Goal: Check status: Check status

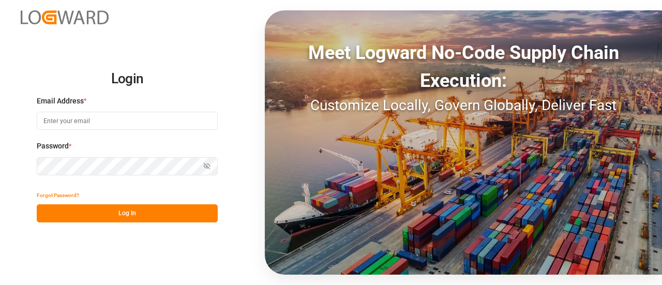
type input "manthan.sutaria@jamindustries.com"
click at [116, 211] on button "Log In" at bounding box center [127, 213] width 181 height 18
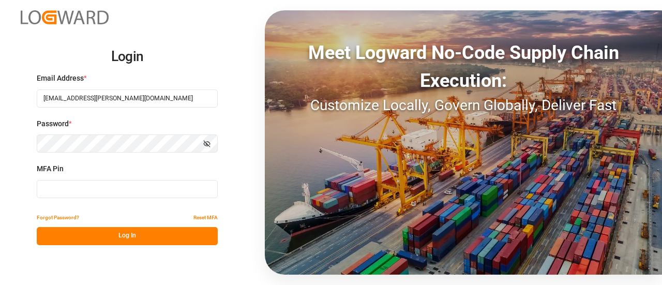
click at [119, 188] on input at bounding box center [127, 189] width 181 height 18
type input "511830"
click at [116, 235] on button "Log In" at bounding box center [127, 236] width 181 height 18
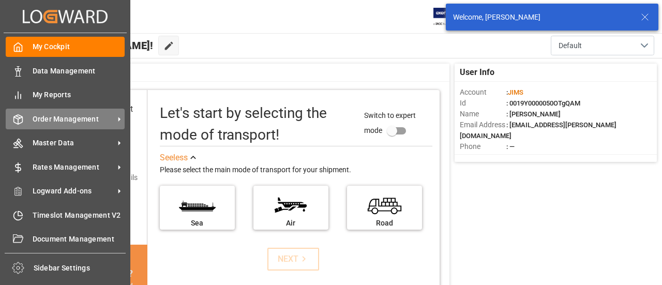
click at [25, 118] on div "Order Management Order Management" at bounding box center [65, 119] width 119 height 20
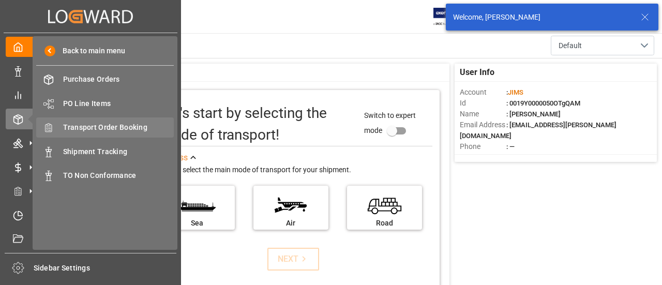
click at [97, 131] on span "Transport Order Booking" at bounding box center [118, 127] width 111 height 11
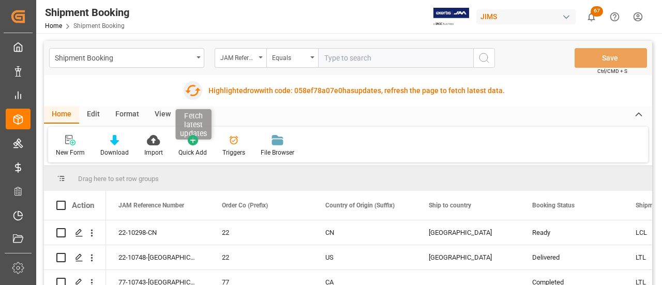
click at [192, 91] on icon "button" at bounding box center [192, 90] width 17 height 17
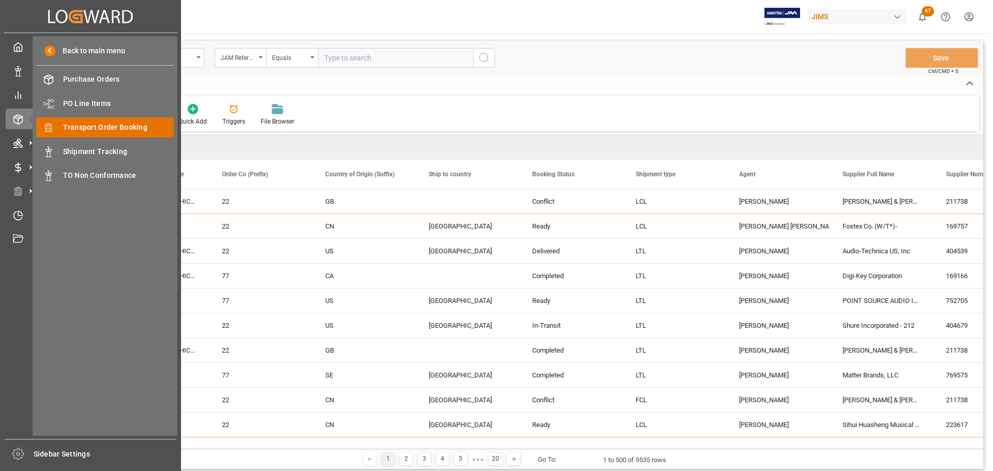
click at [111, 128] on span "Transport Order Booking" at bounding box center [118, 127] width 111 height 11
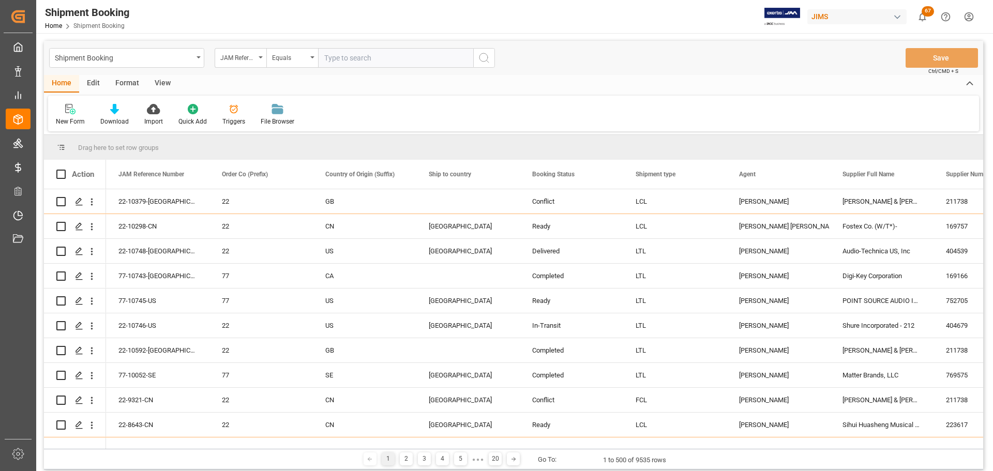
click at [364, 56] on input "text" at bounding box center [395, 58] width 155 height 20
paste input "77-10729-US"
type input "77-10729-US"
click at [480, 60] on icon "search button" at bounding box center [484, 58] width 12 height 12
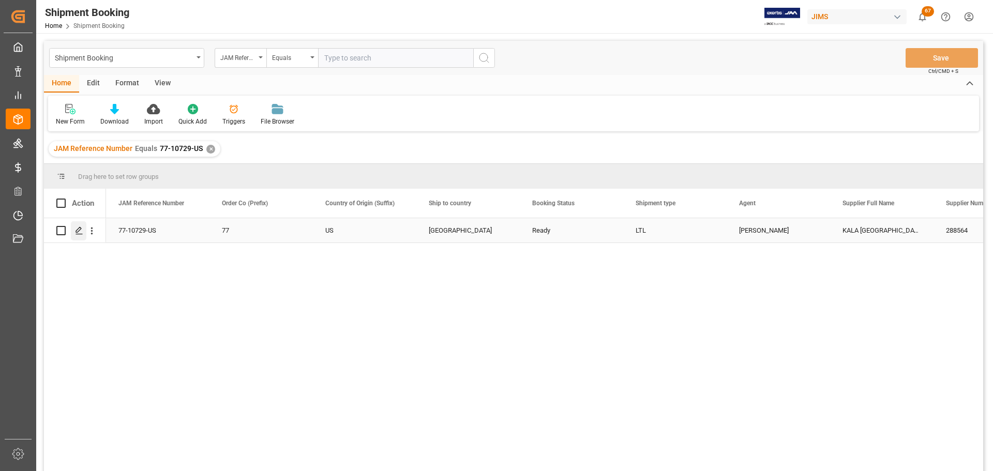
click at [85, 231] on div "Press SPACE to select this row." at bounding box center [79, 230] width 16 height 19
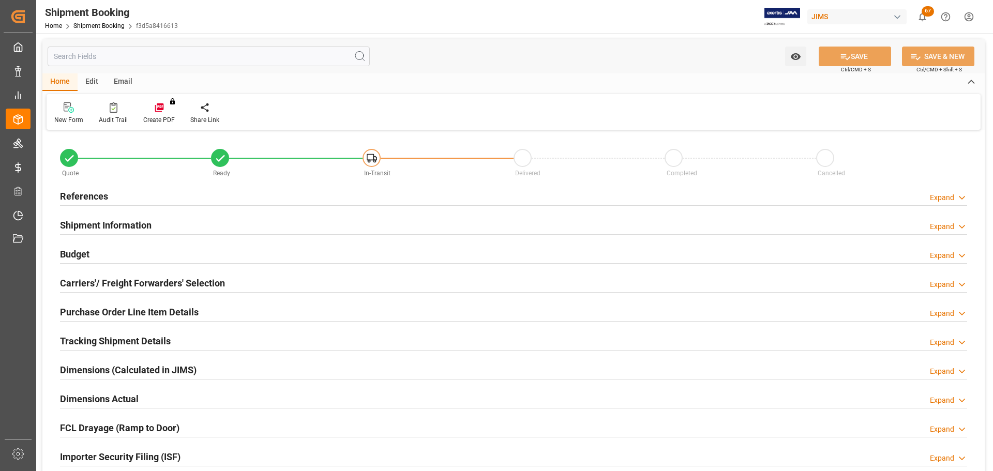
type input "0"
click at [96, 202] on h2 "References" at bounding box center [84, 196] width 48 height 14
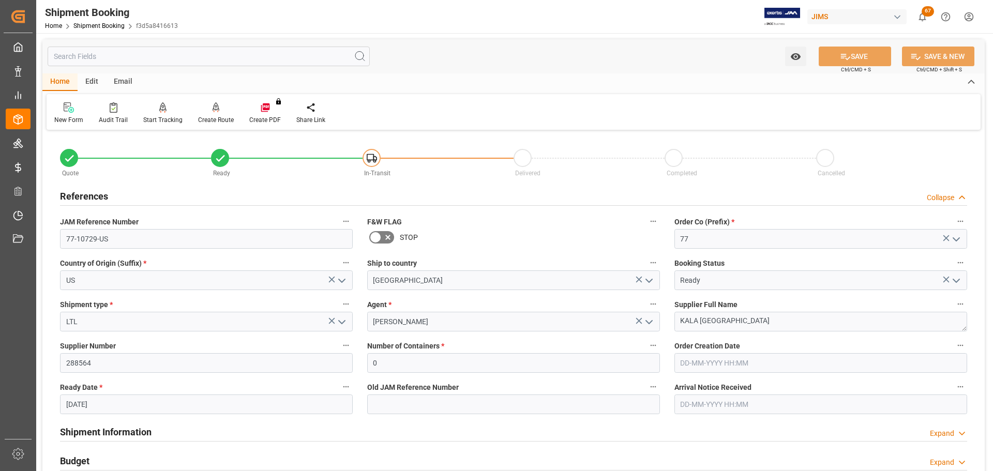
click at [111, 198] on div "References Collapse" at bounding box center [513, 196] width 907 height 20
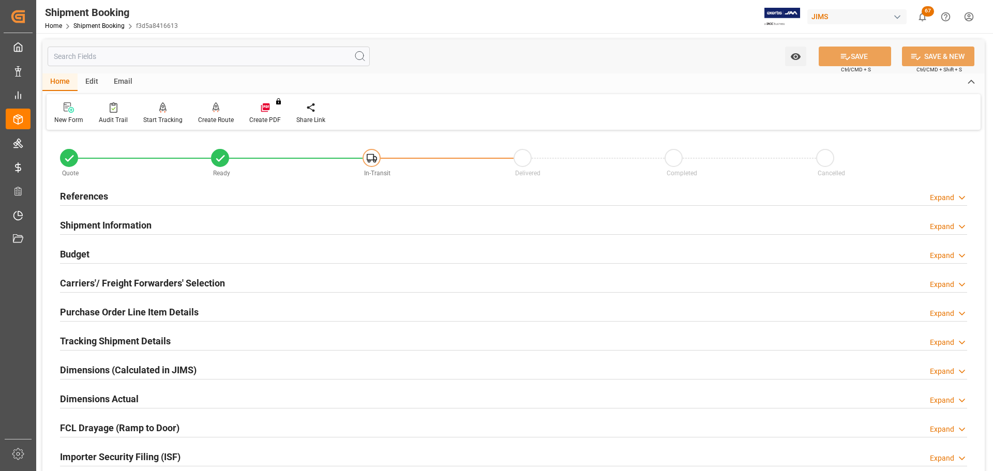
click at [113, 221] on h2 "Shipment Information" at bounding box center [106, 225] width 92 height 14
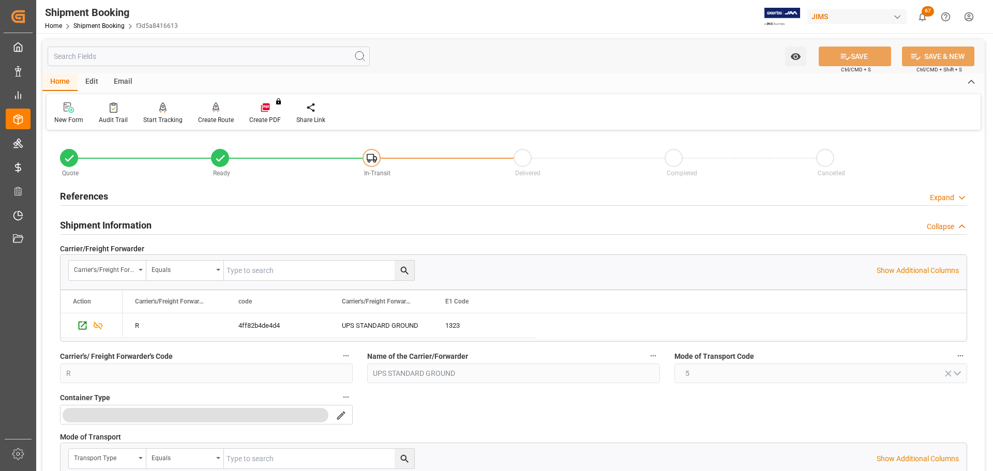
click at [113, 221] on h2 "Shipment Information" at bounding box center [106, 225] width 92 height 14
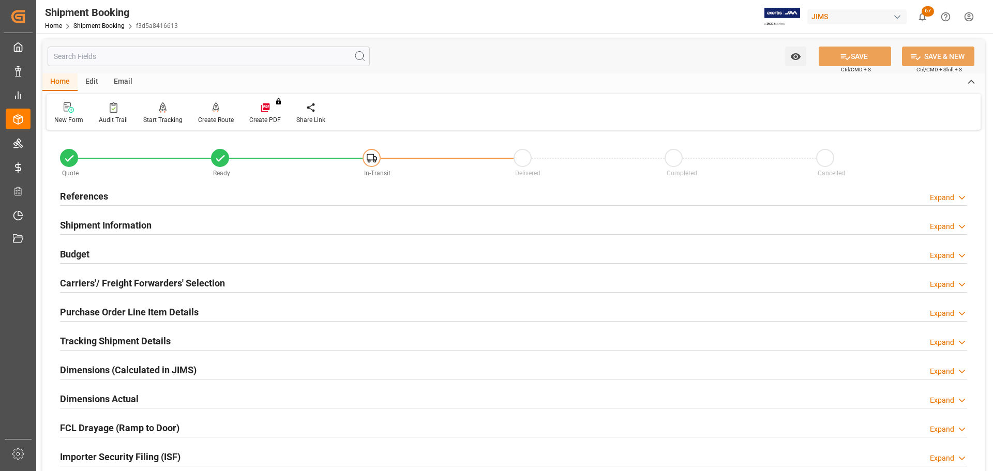
click at [109, 248] on div "Budget Expand" at bounding box center [513, 254] width 907 height 20
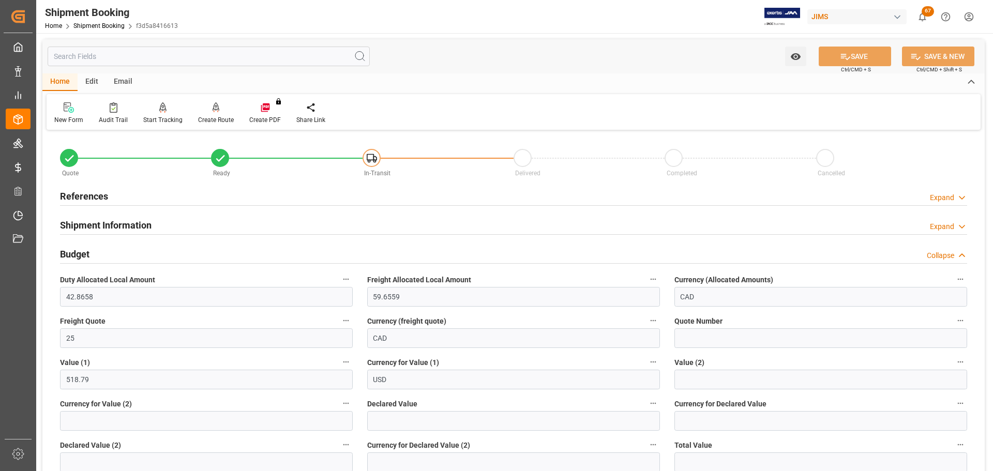
scroll to position [52, 0]
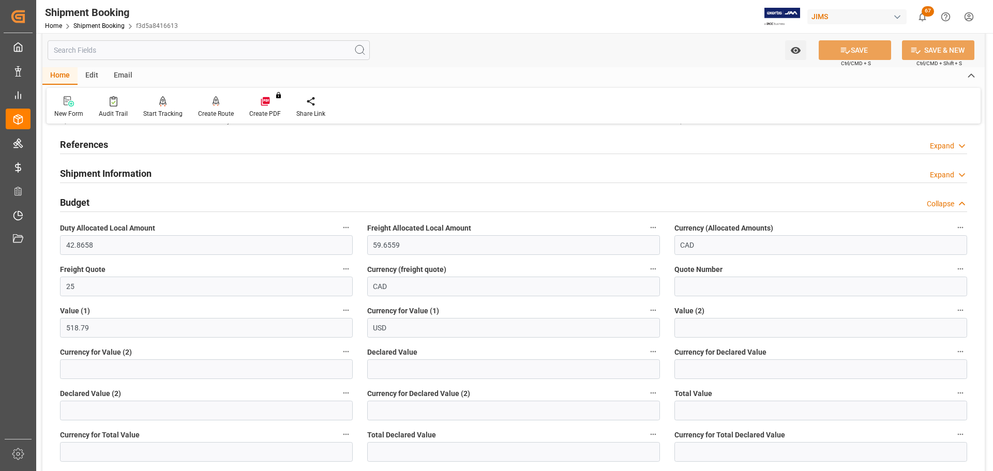
click at [107, 192] on div "Budget Collapse" at bounding box center [513, 202] width 907 height 20
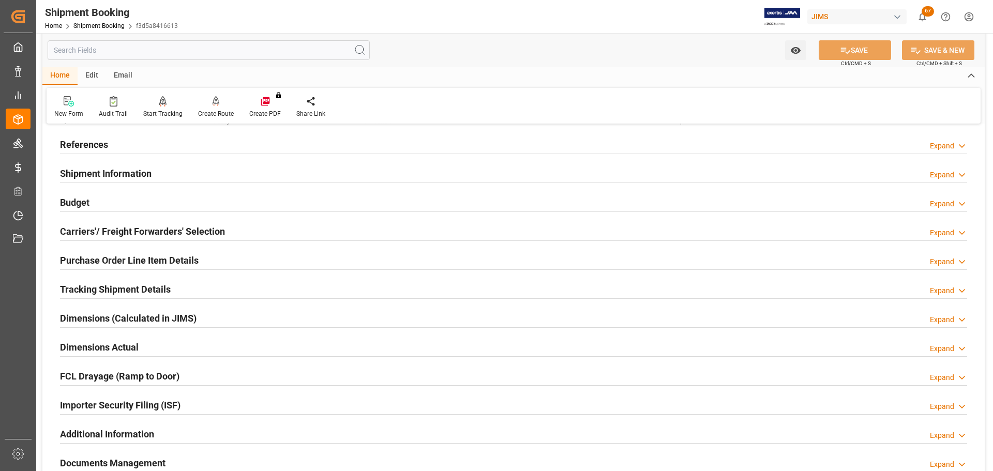
scroll to position [103, 0]
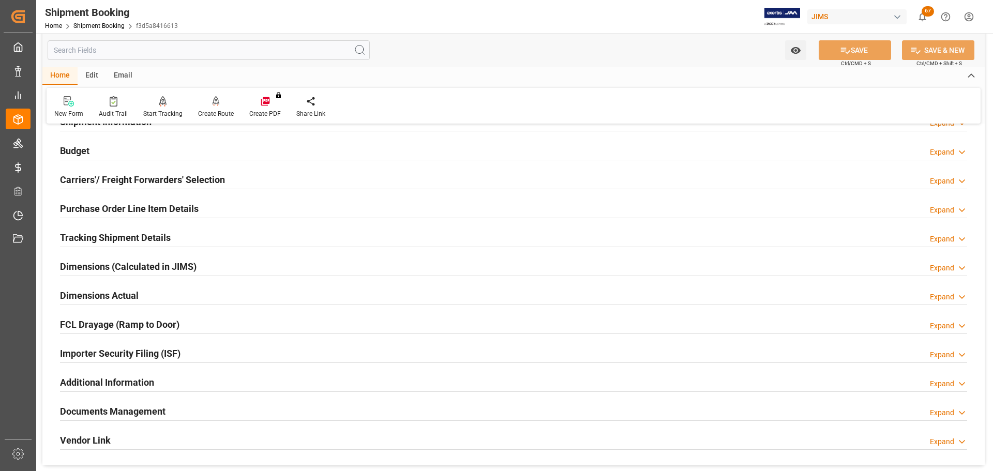
click at [108, 176] on h2 "Carriers'/ Freight Forwarders' Selection" at bounding box center [142, 180] width 165 height 14
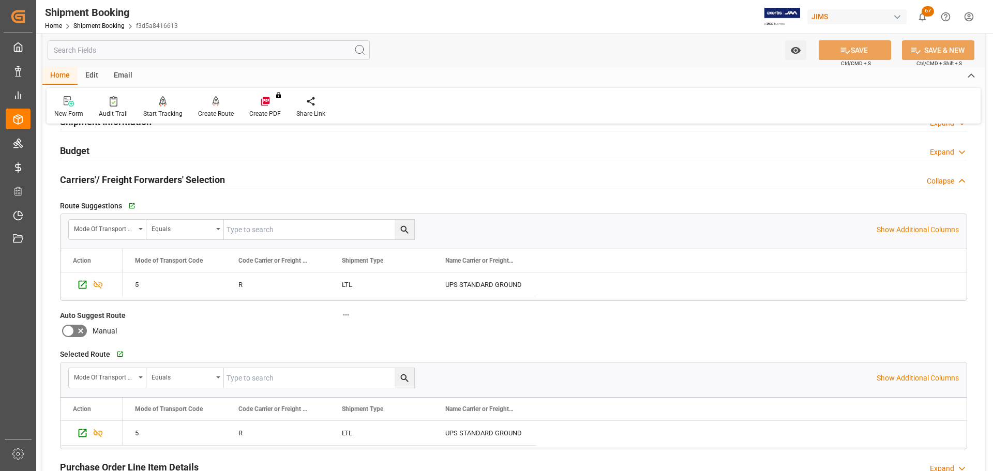
click at [115, 176] on h2 "Carriers'/ Freight Forwarders' Selection" at bounding box center [142, 180] width 165 height 14
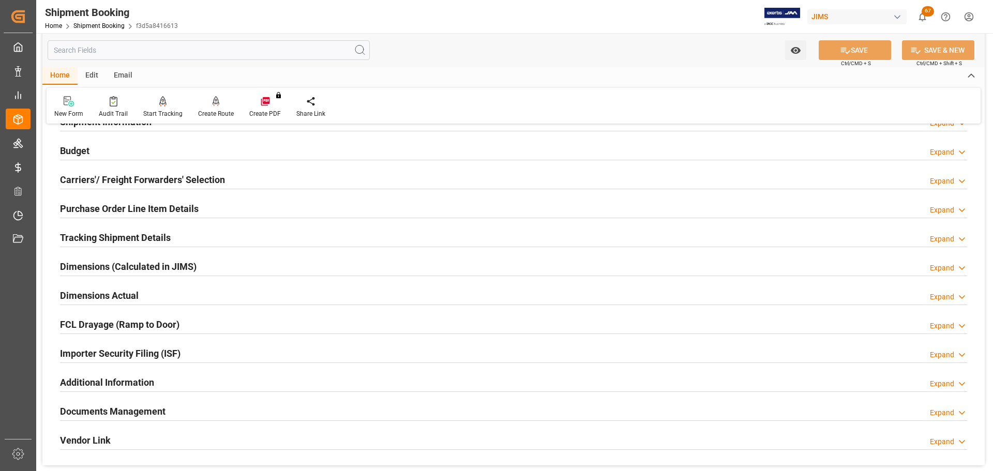
click at [115, 211] on h2 "Purchase Order Line Item Details" at bounding box center [129, 209] width 139 height 14
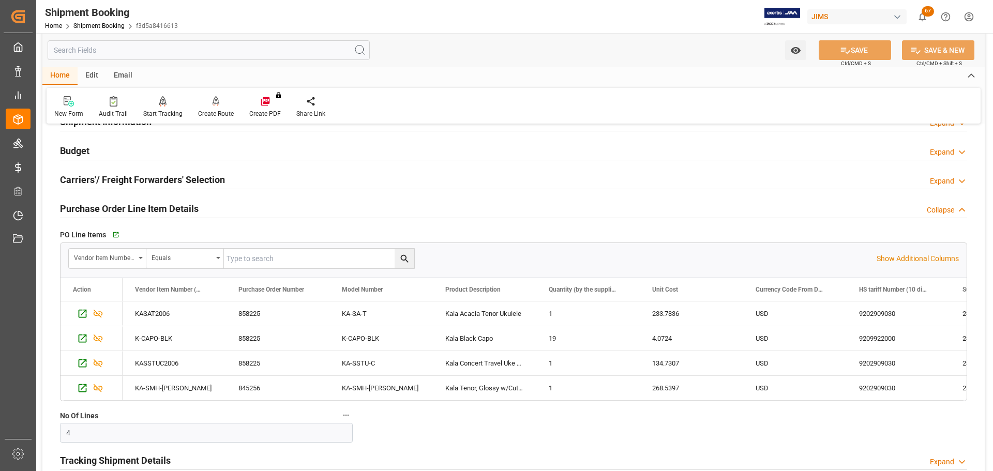
click at [137, 207] on h2 "Purchase Order Line Item Details" at bounding box center [129, 209] width 139 height 14
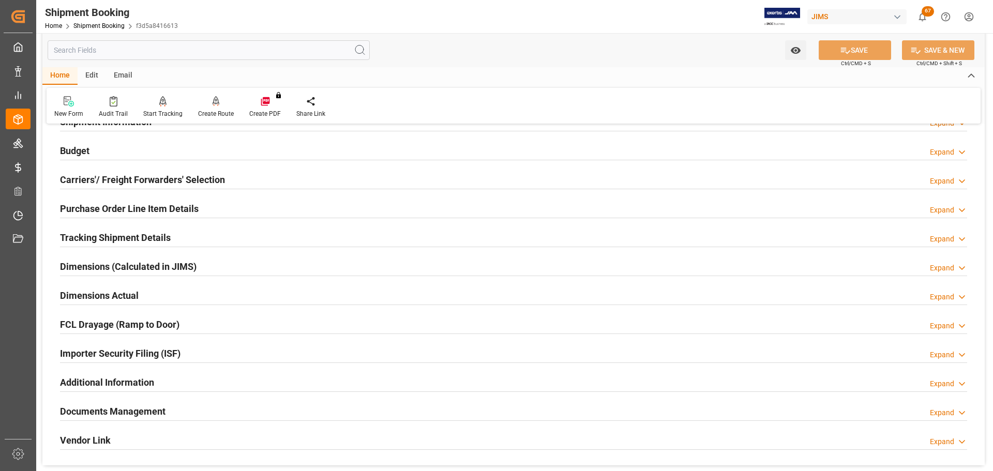
click at [136, 233] on h2 "Tracking Shipment Details" at bounding box center [115, 238] width 111 height 14
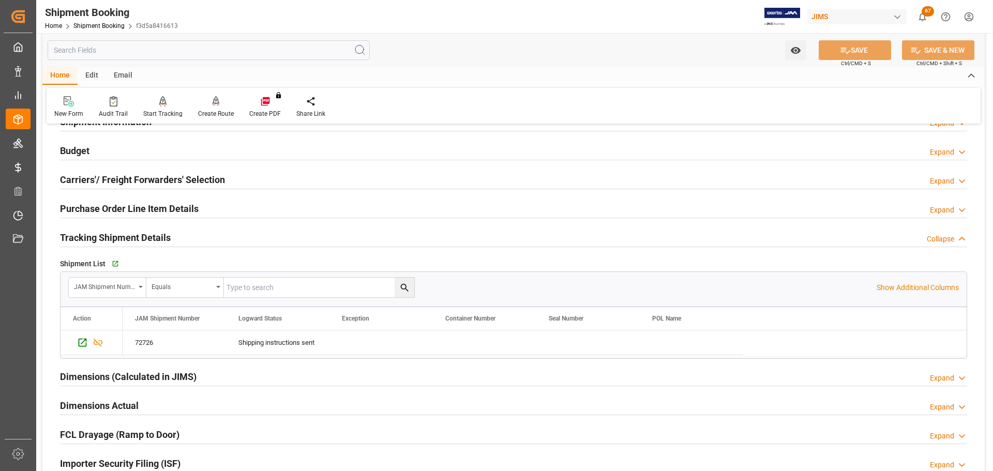
click at [130, 235] on h2 "Tracking Shipment Details" at bounding box center [115, 238] width 111 height 14
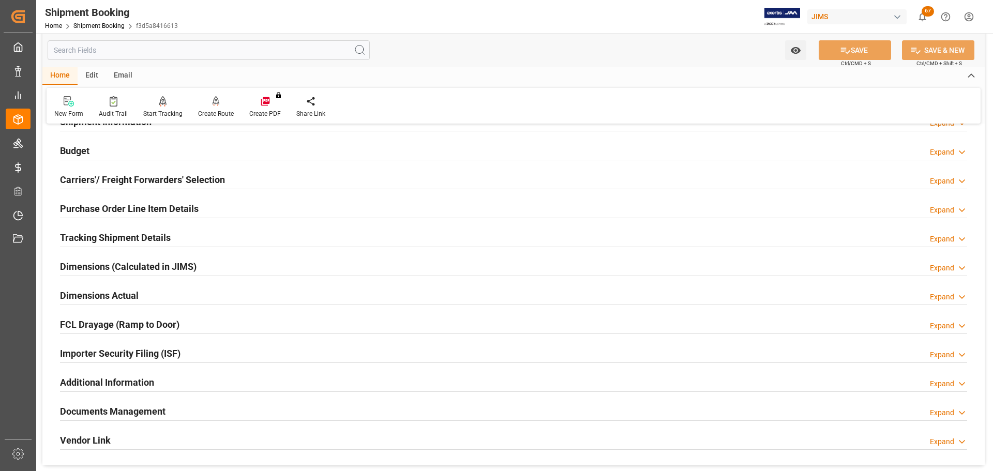
scroll to position [155, 0]
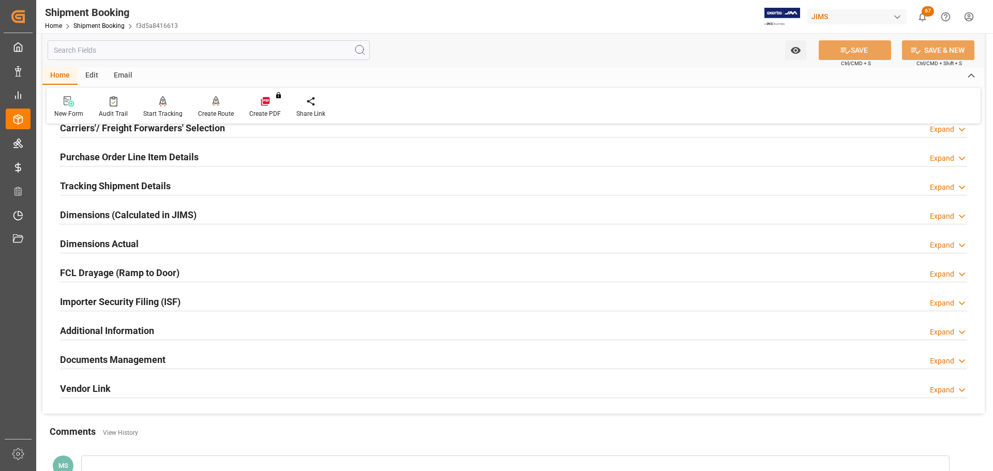
click at [130, 235] on div "Dimensions Actual" at bounding box center [99, 243] width 79 height 20
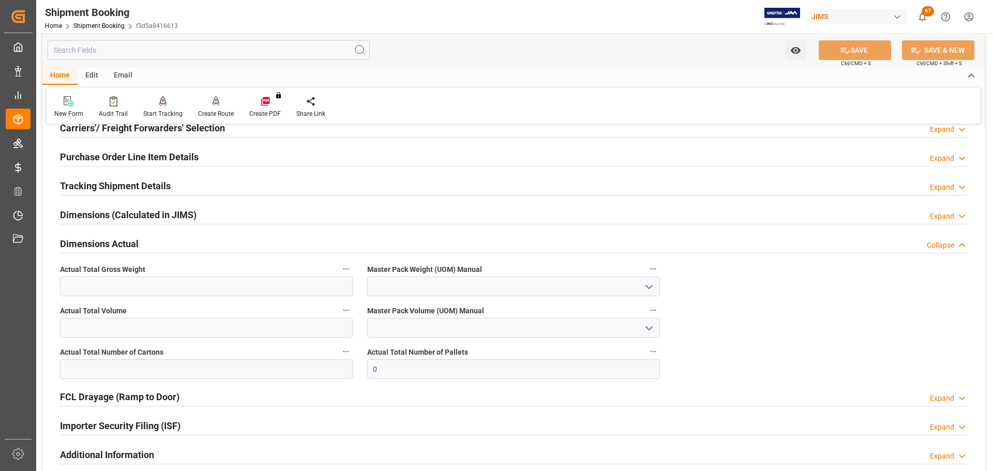
scroll to position [207, 0]
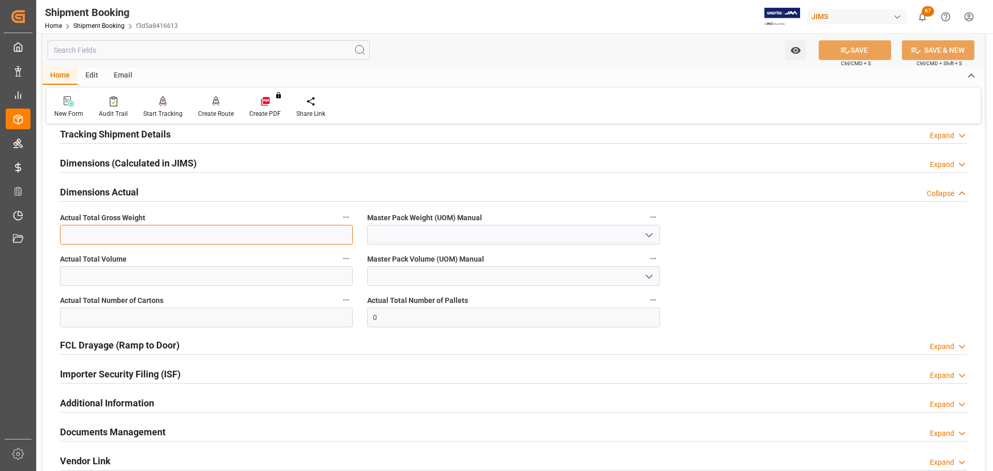
click at [130, 235] on input "text" at bounding box center [206, 235] width 293 height 20
click at [177, 234] on input "text" at bounding box center [206, 235] width 293 height 20
type input "11"
click at [649, 235] on icon "open menu" at bounding box center [649, 235] width 12 height 12
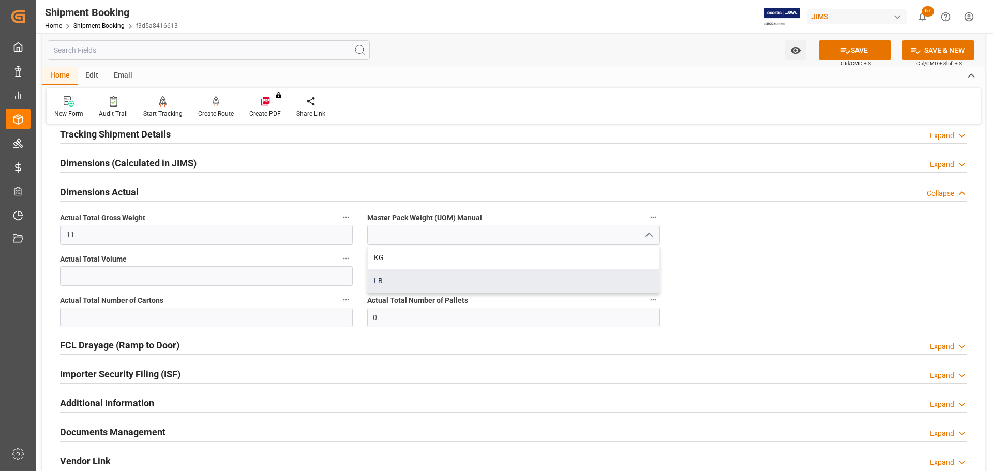
click at [467, 281] on div "LB" at bounding box center [514, 281] width 292 height 23
type input "LB"
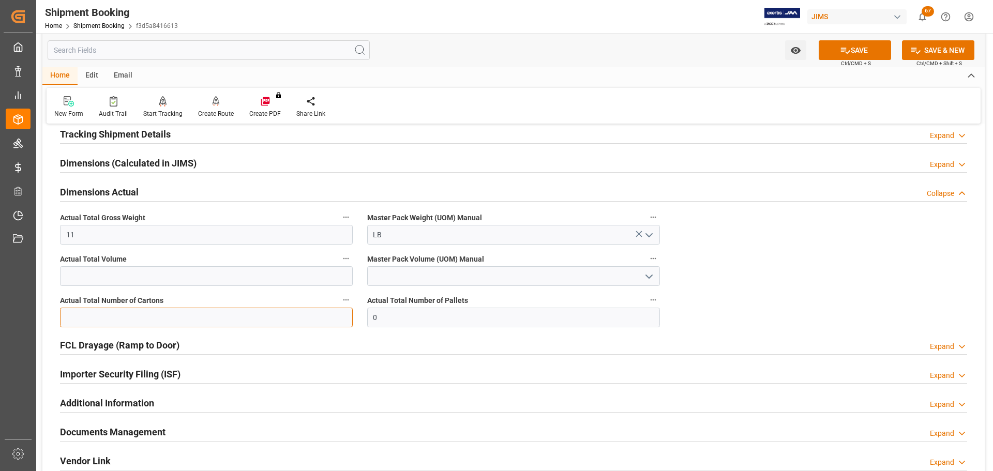
click at [81, 285] on input "text" at bounding box center [206, 318] width 293 height 20
type input "1"
click at [662, 52] on icon at bounding box center [845, 51] width 9 height 6
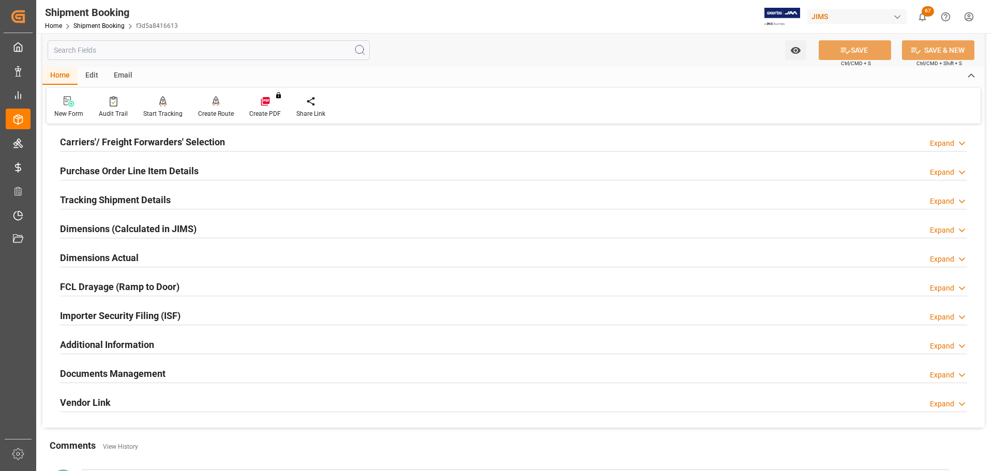
scroll to position [103, 0]
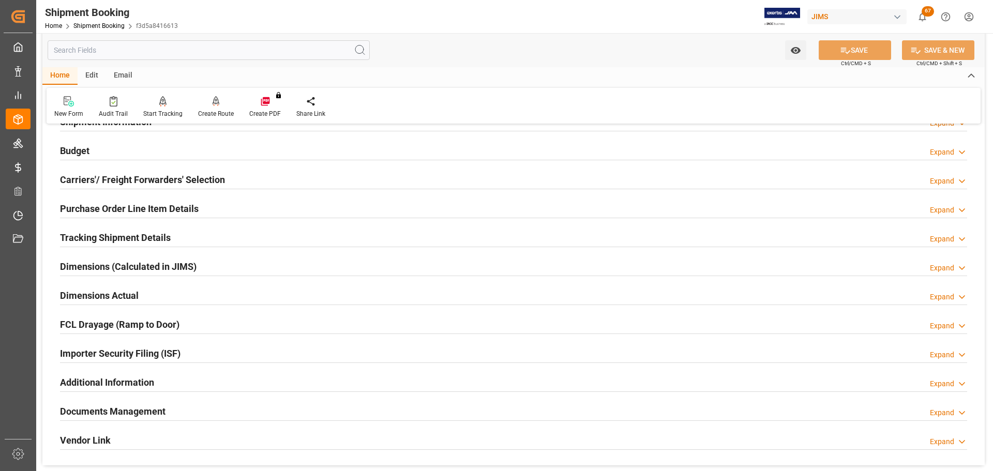
click at [142, 234] on h2 "Tracking Shipment Details" at bounding box center [115, 238] width 111 height 14
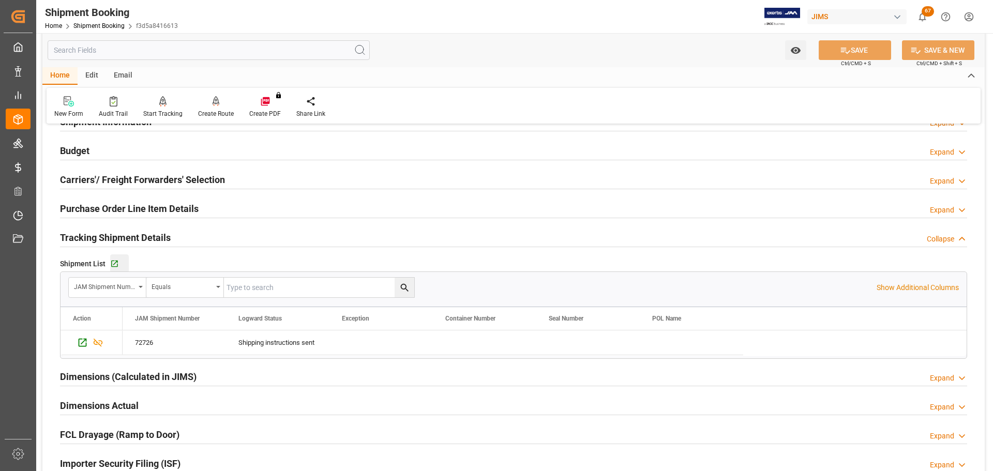
click at [118, 261] on div "Go to Shipment Tracking Grid" at bounding box center [119, 264] width 19 height 9
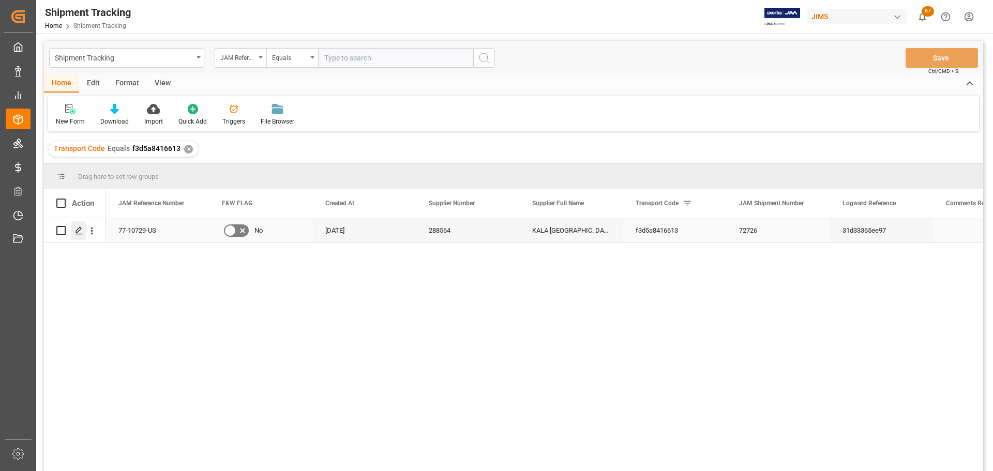
click at [83, 234] on icon "Press SPACE to select this row." at bounding box center [79, 231] width 8 height 8
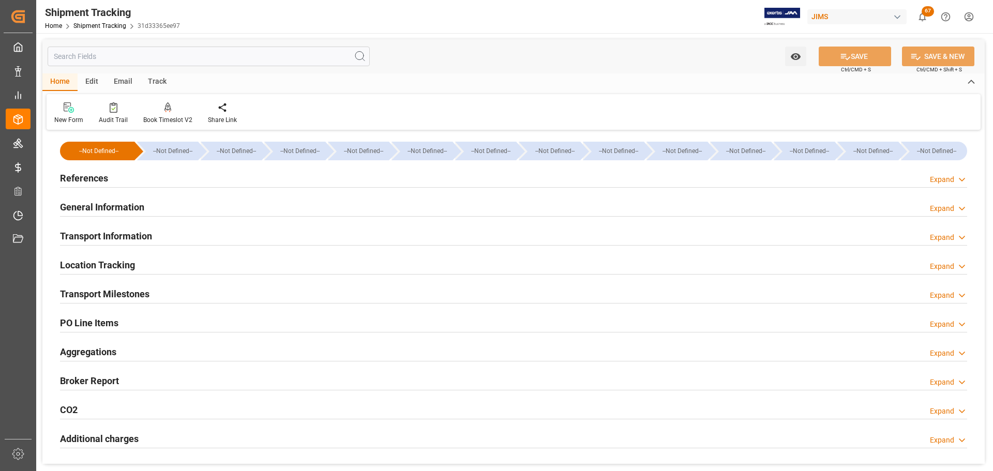
click at [120, 178] on div "References Expand" at bounding box center [513, 178] width 907 height 20
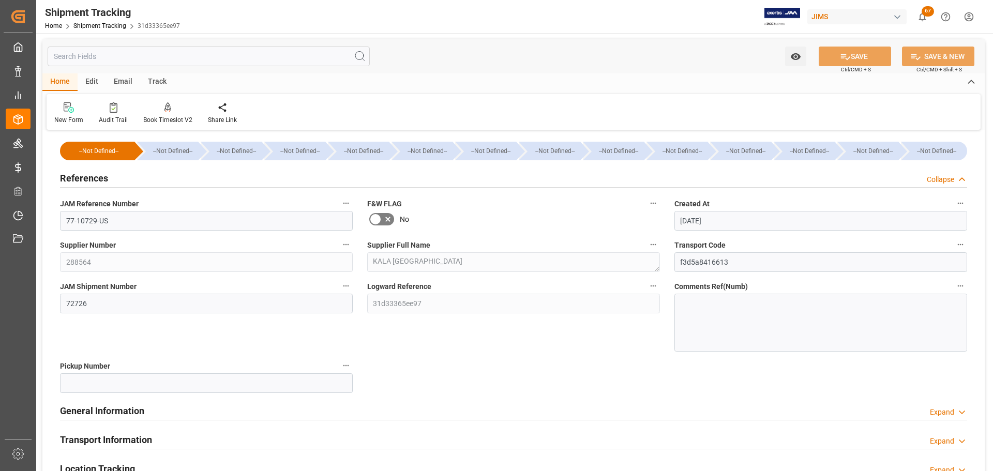
click at [120, 178] on div "References Collapse" at bounding box center [513, 178] width 907 height 20
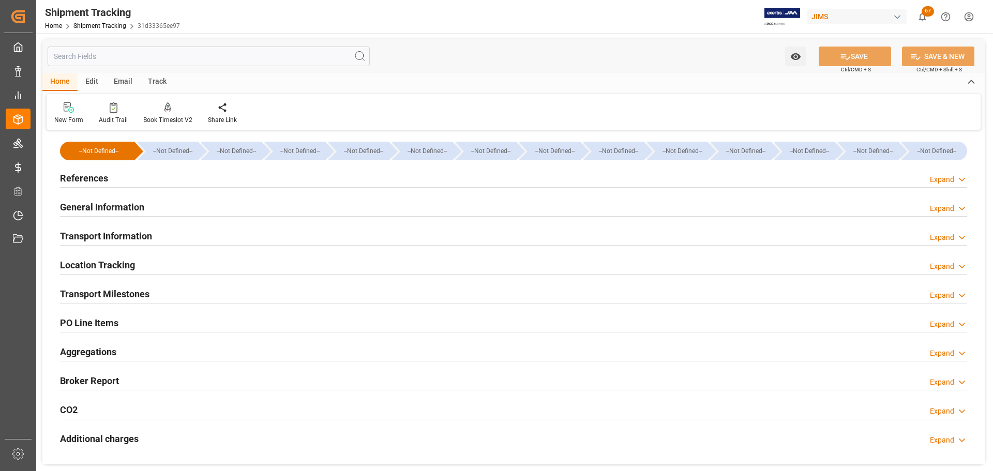
click at [121, 200] on h2 "General Information" at bounding box center [102, 207] width 84 height 14
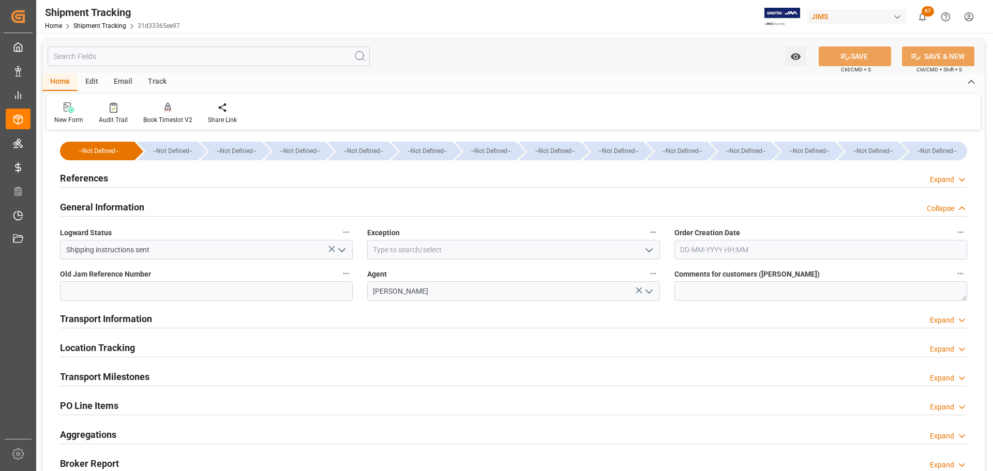
click at [121, 200] on h2 "General Information" at bounding box center [102, 207] width 84 height 14
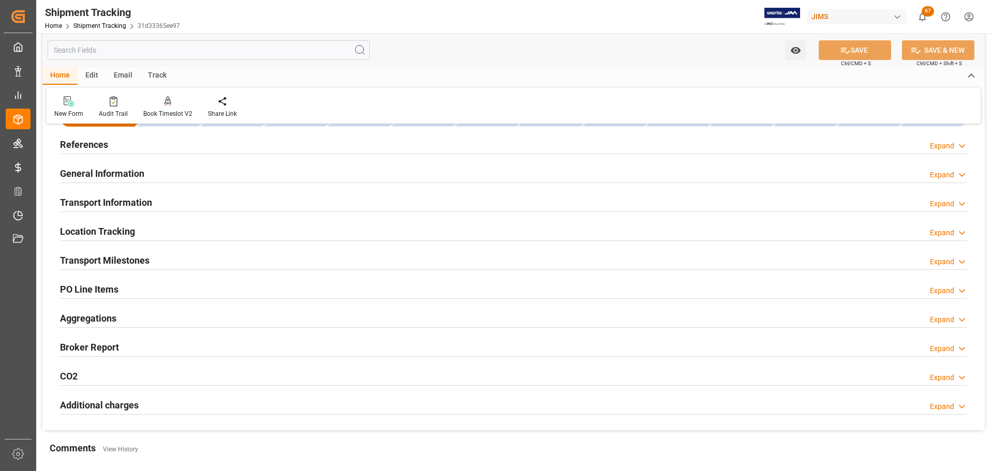
scroll to position [52, 0]
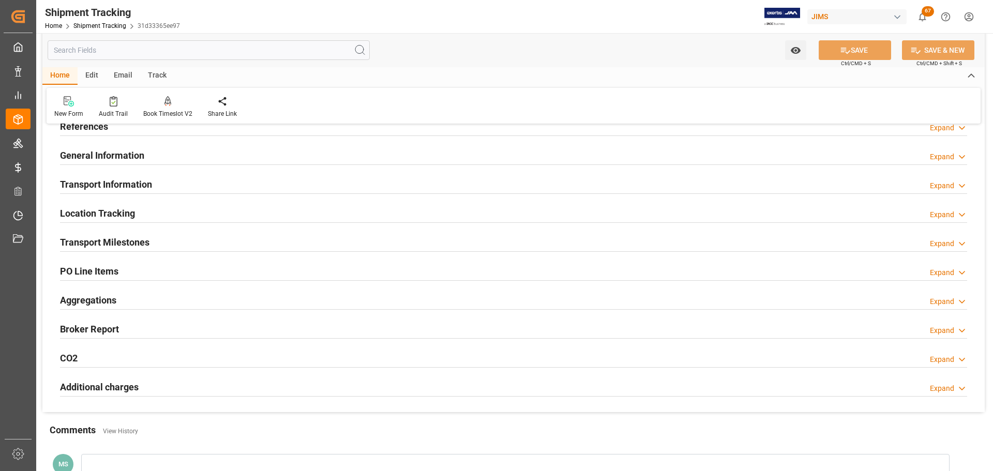
click at [121, 183] on h2 "Transport Information" at bounding box center [106, 184] width 92 height 14
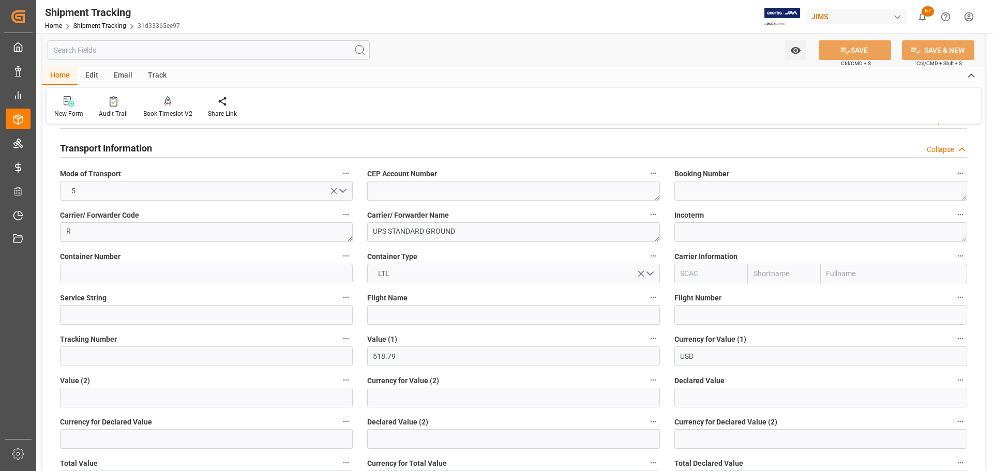
scroll to position [103, 0]
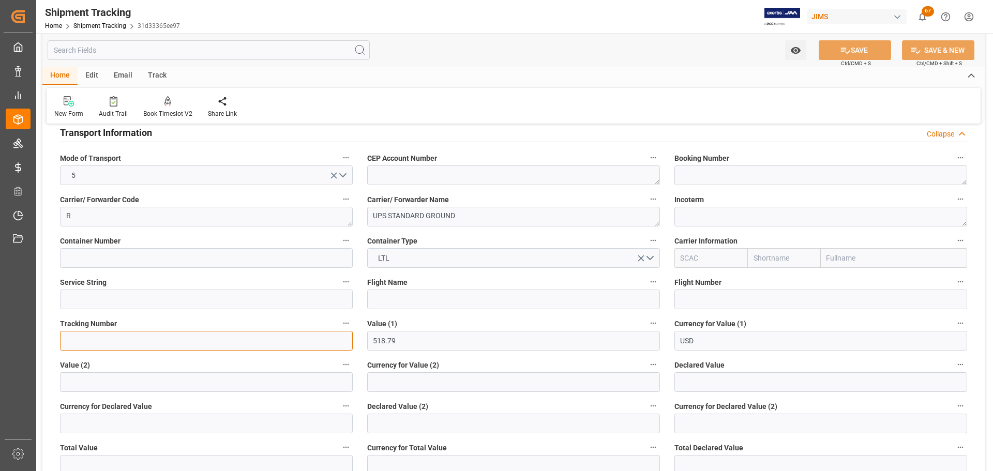
click at [146, 335] on input at bounding box center [206, 341] width 293 height 20
paste input "1ZY859Y86894077129"
type input "1ZY859Y86894077129"
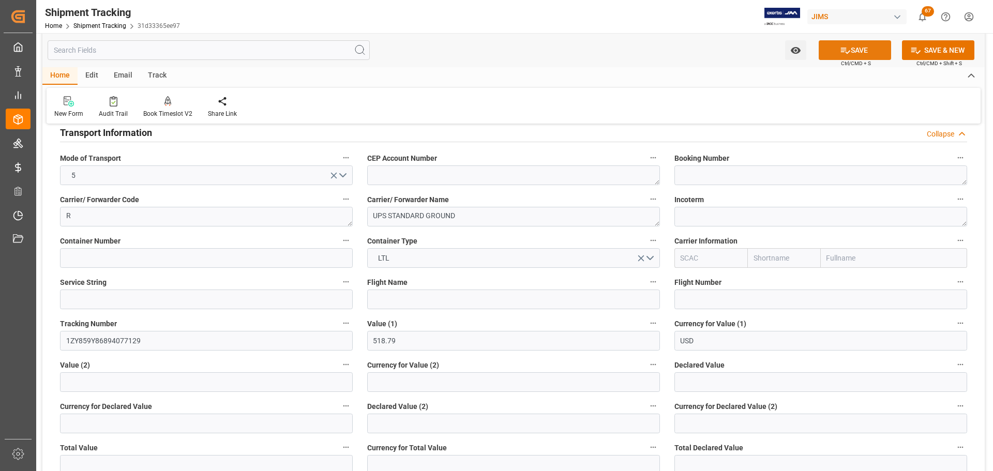
click at [840, 55] on icon at bounding box center [845, 50] width 11 height 11
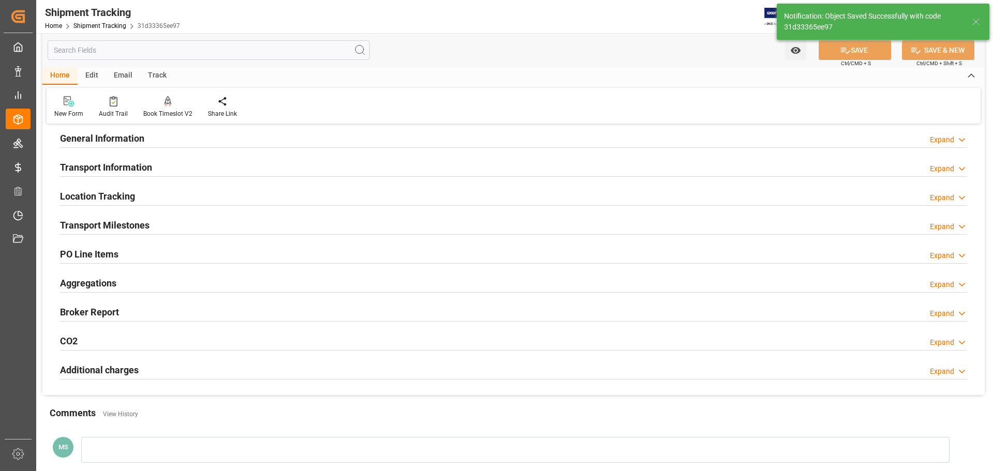
scroll to position [52, 0]
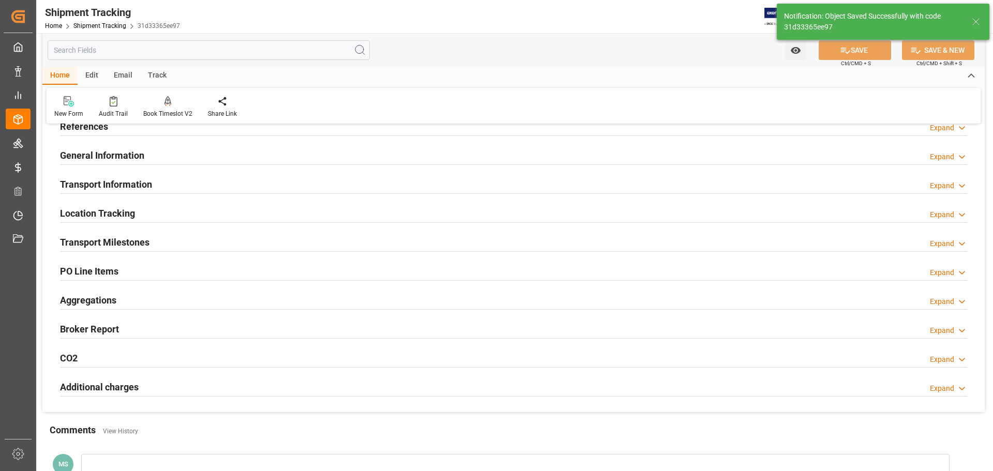
click at [159, 181] on div "Transport Information Expand" at bounding box center [513, 184] width 907 height 20
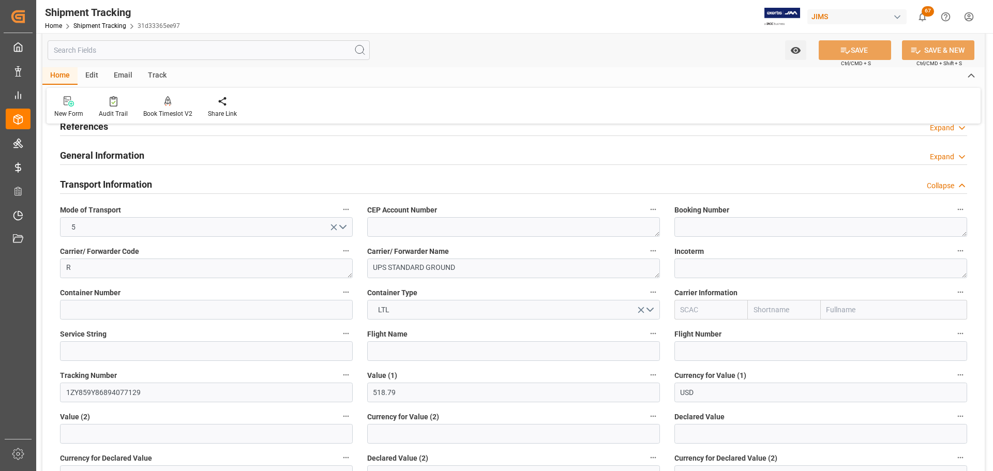
click at [166, 177] on div "Transport Information Collapse" at bounding box center [513, 184] width 907 height 20
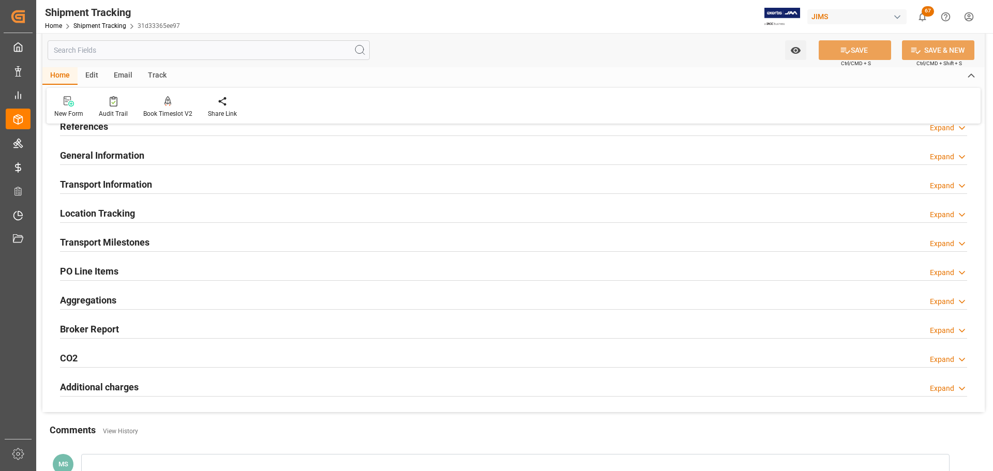
click at [170, 151] on div "General Information Expand" at bounding box center [513, 155] width 907 height 20
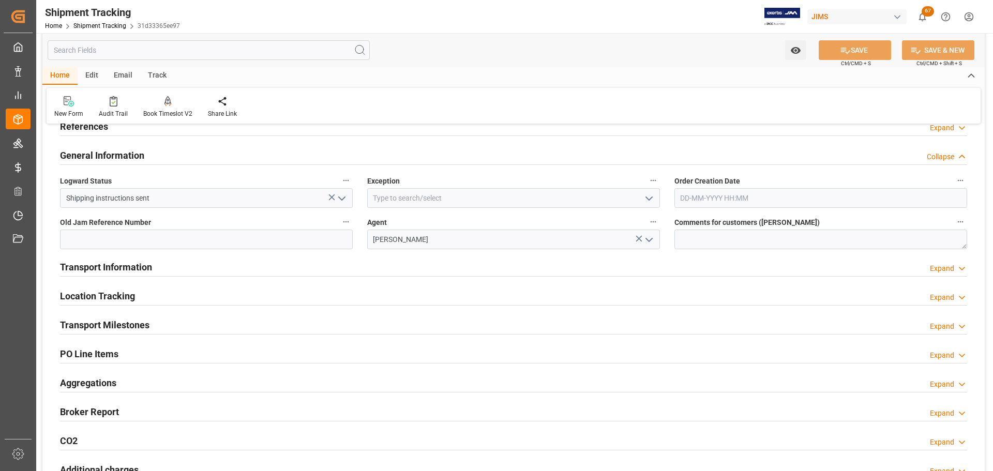
click at [168, 150] on div "General Information Collapse" at bounding box center [513, 155] width 907 height 20
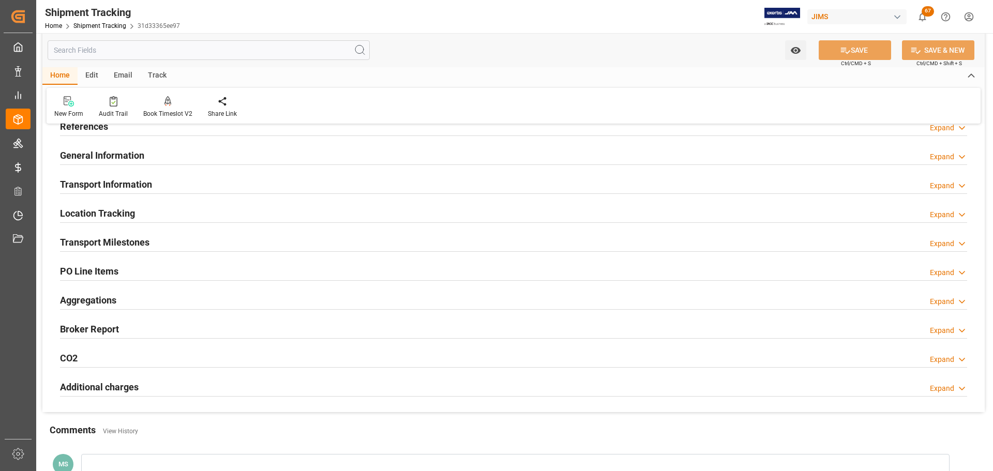
click at [164, 186] on div "Transport Information Expand" at bounding box center [513, 184] width 907 height 20
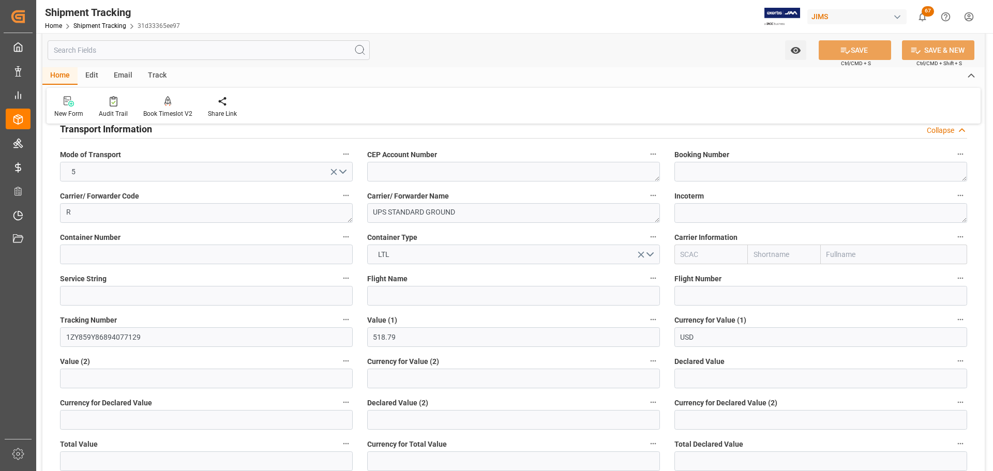
scroll to position [103, 0]
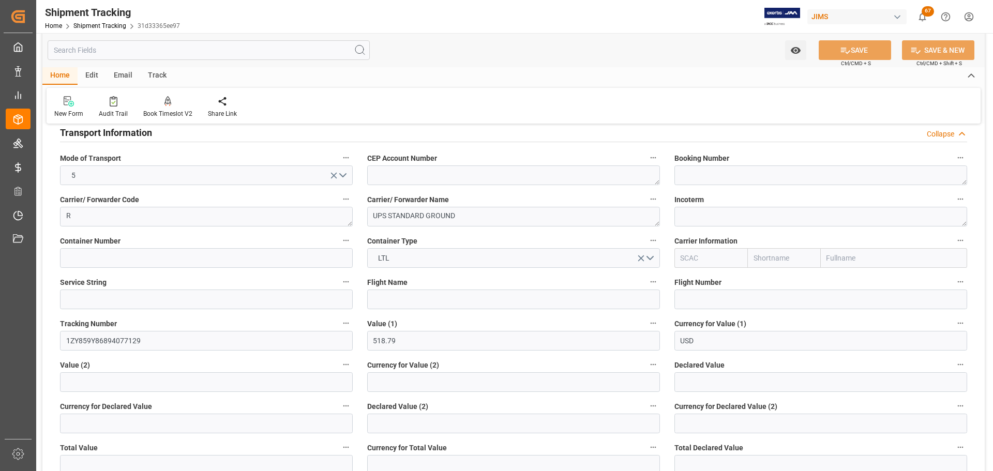
click at [137, 134] on h2 "Transport Information" at bounding box center [106, 133] width 92 height 14
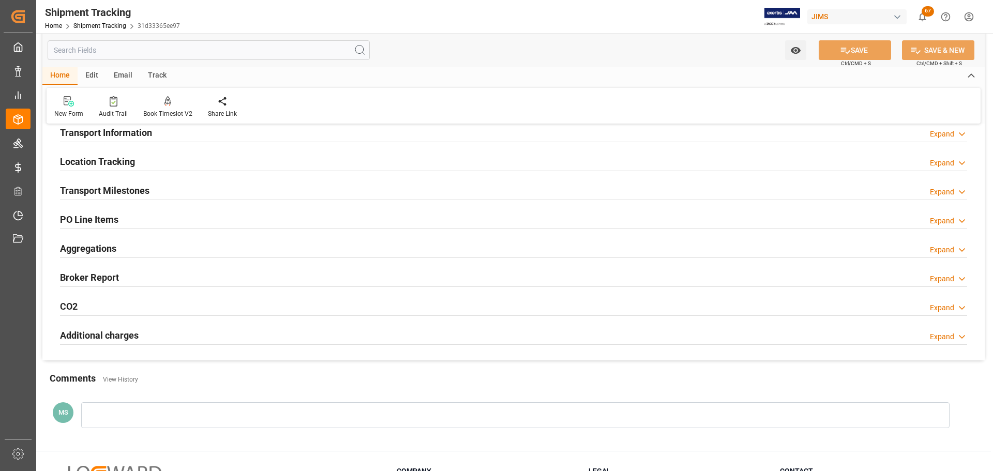
click at [133, 184] on h2 "Transport Milestones" at bounding box center [105, 191] width 90 height 14
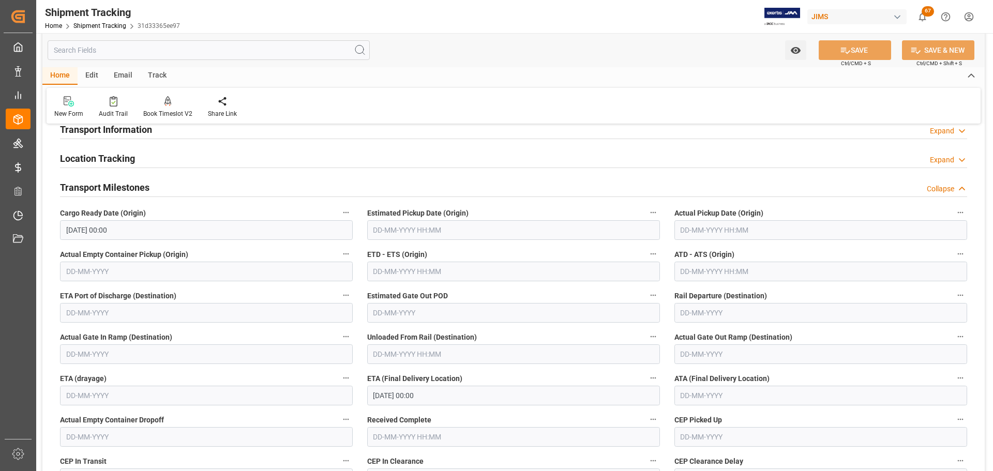
scroll to position [52, 0]
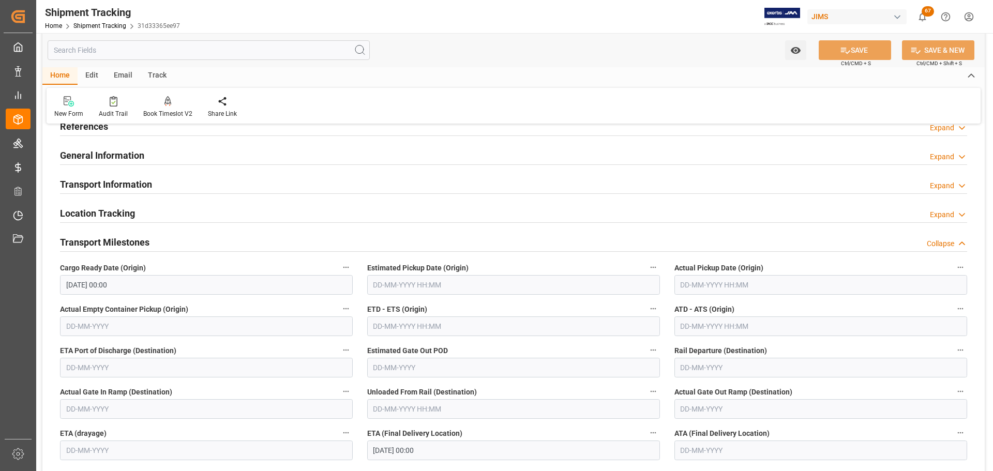
click at [165, 245] on div "Transport Milestones Collapse" at bounding box center [513, 242] width 907 height 20
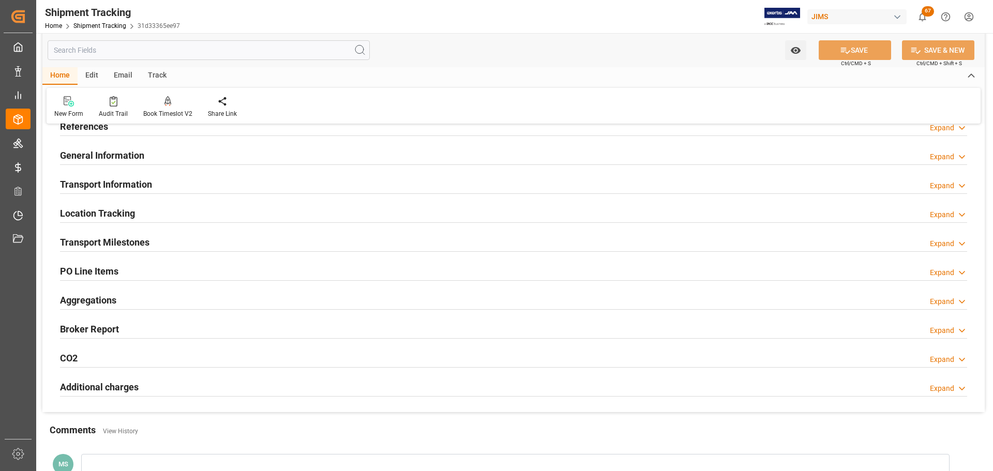
click at [149, 180] on h2 "Transport Information" at bounding box center [106, 184] width 92 height 14
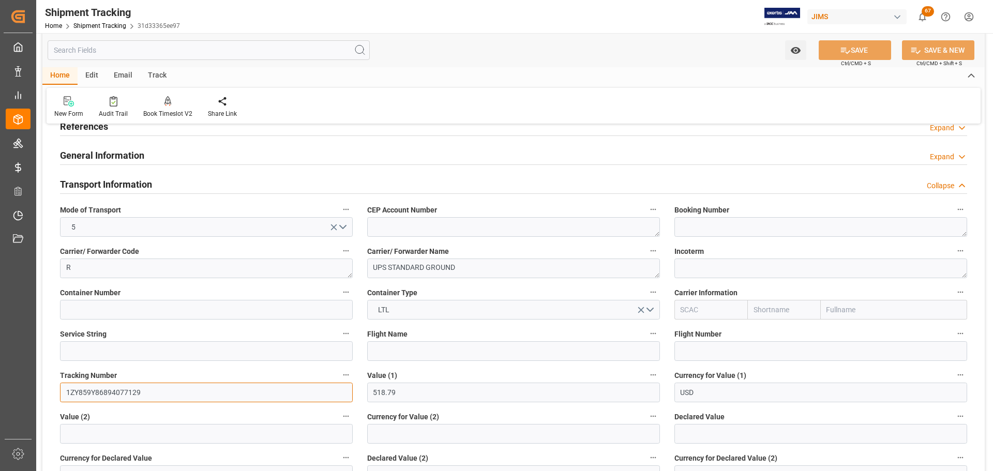
drag, startPoint x: 167, startPoint y: 391, endPoint x: 43, endPoint y: 391, distance: 124.2
click at [43, 391] on div "--Not Defined-- --Not Defined-- --Not Defined-- --Not Defined-- --Not Defined--…" at bounding box center [513, 433] width 943 height 704
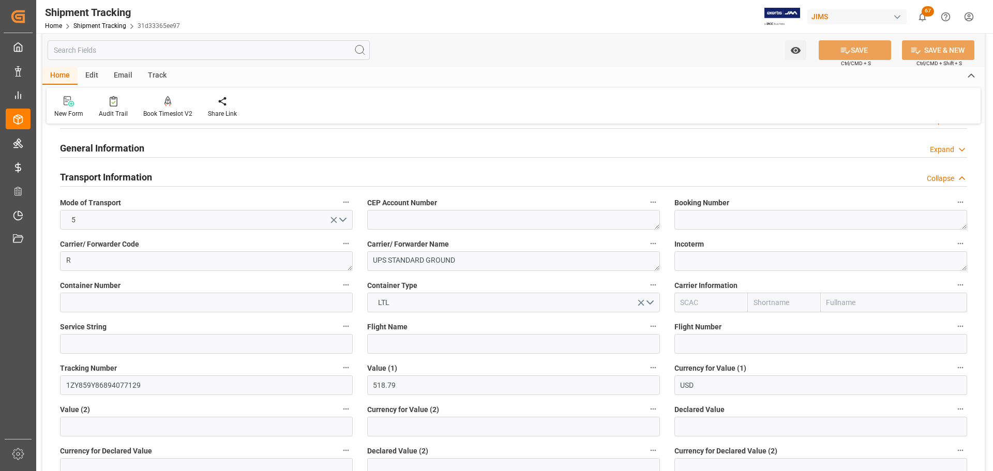
scroll to position [0, 0]
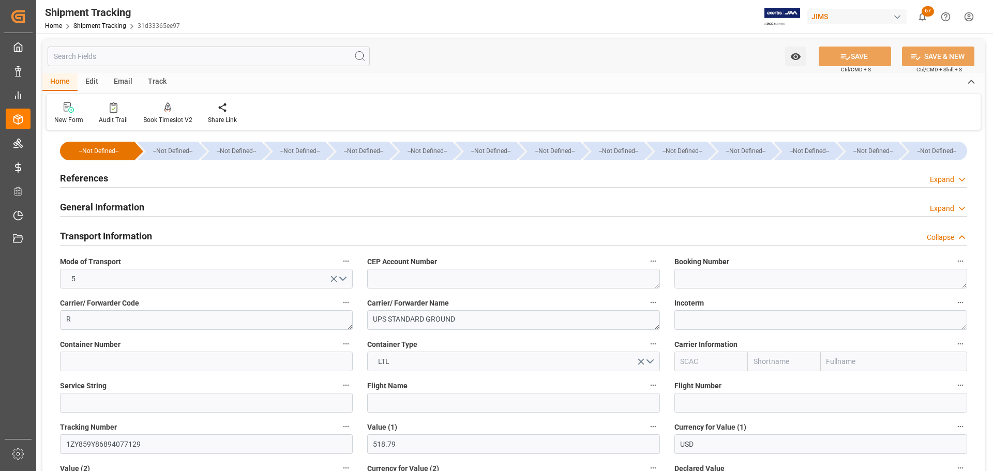
click at [114, 238] on h2 "Transport Information" at bounding box center [106, 236] width 92 height 14
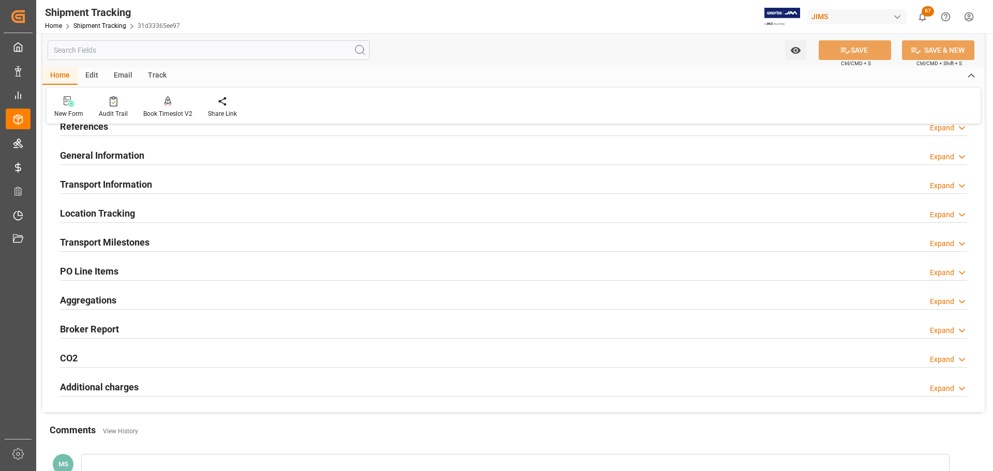
click at [118, 244] on h2 "Transport Milestones" at bounding box center [105, 242] width 90 height 14
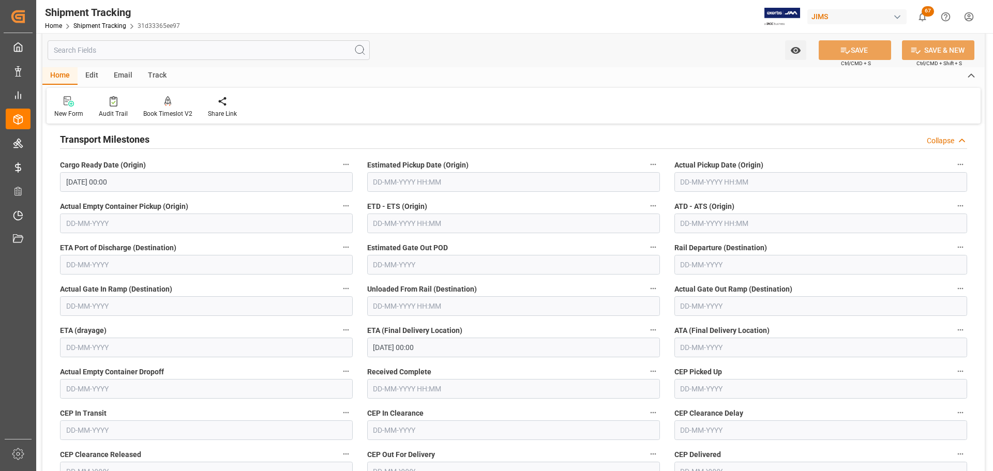
scroll to position [155, 0]
click at [464, 341] on input "05-09-2025 00:00" at bounding box center [513, 347] width 293 height 20
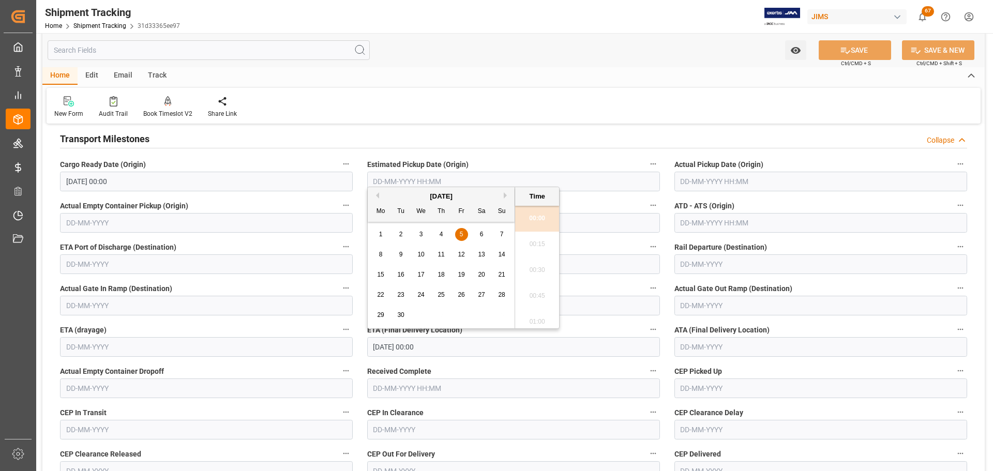
click at [377, 198] on button "Previous Month" at bounding box center [376, 195] width 6 height 6
click at [459, 315] on span "29" at bounding box center [461, 314] width 7 height 7
type input "29-08-2025 00:00"
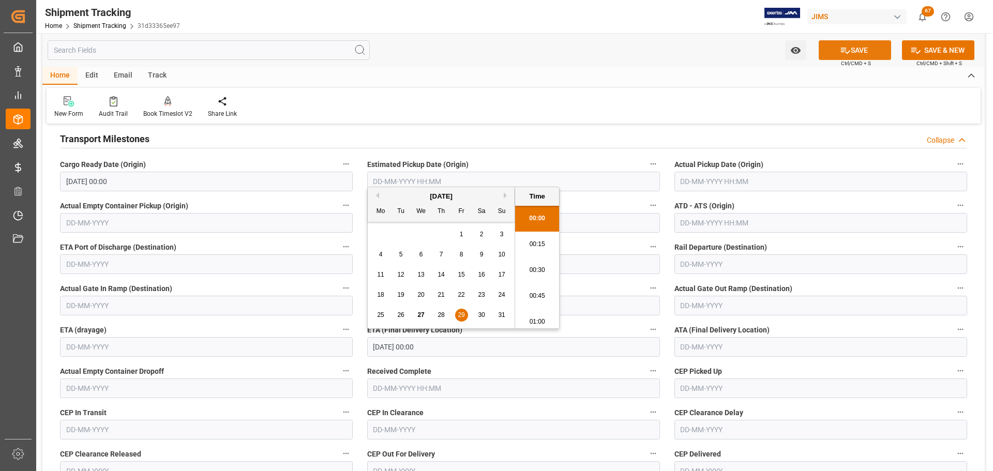
click at [872, 51] on button "SAVE" at bounding box center [855, 50] width 72 height 20
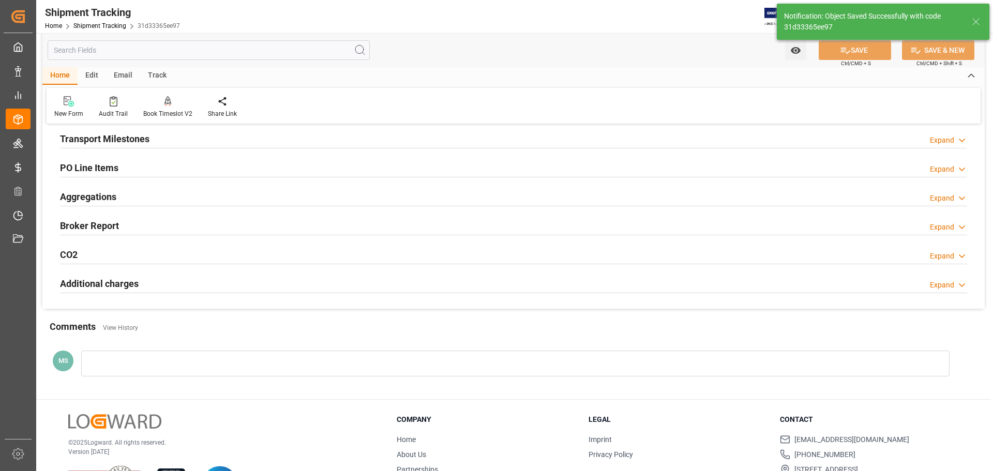
click at [165, 139] on div "Transport Milestones Expand" at bounding box center [513, 138] width 907 height 20
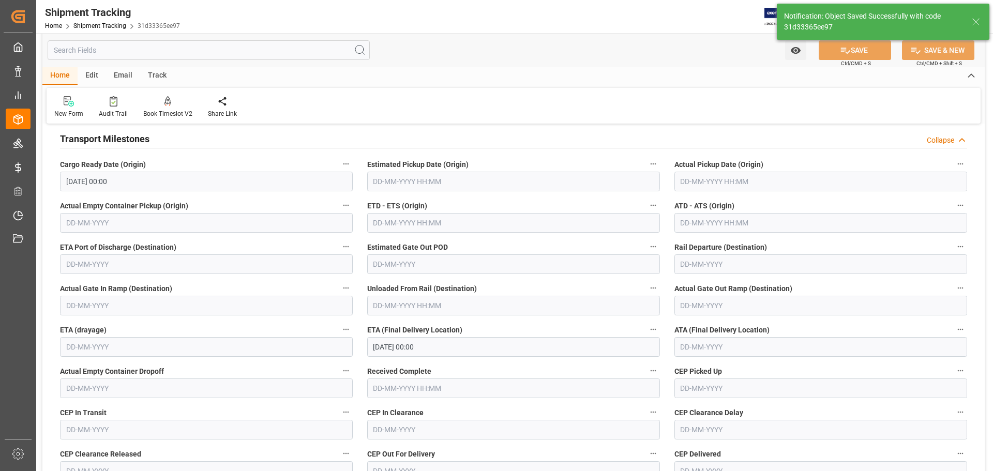
click at [165, 139] on div "Transport Milestones Collapse" at bounding box center [513, 138] width 907 height 20
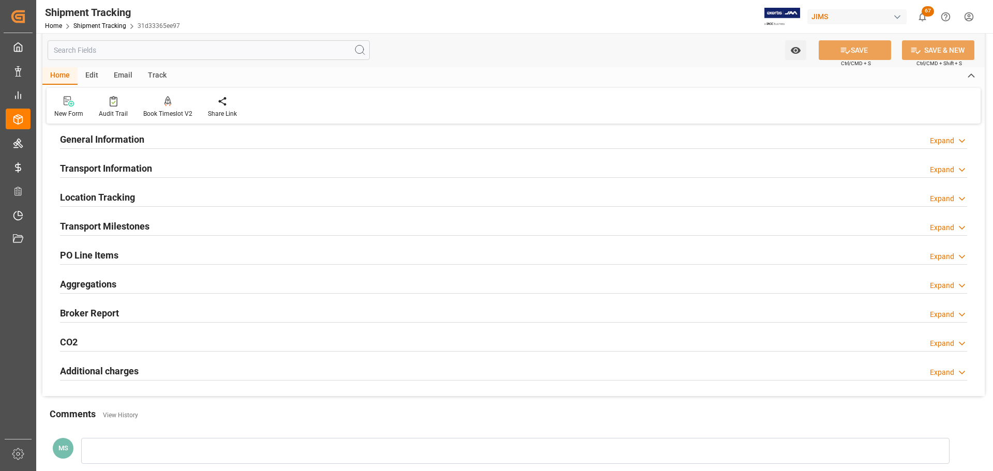
scroll to position [46, 0]
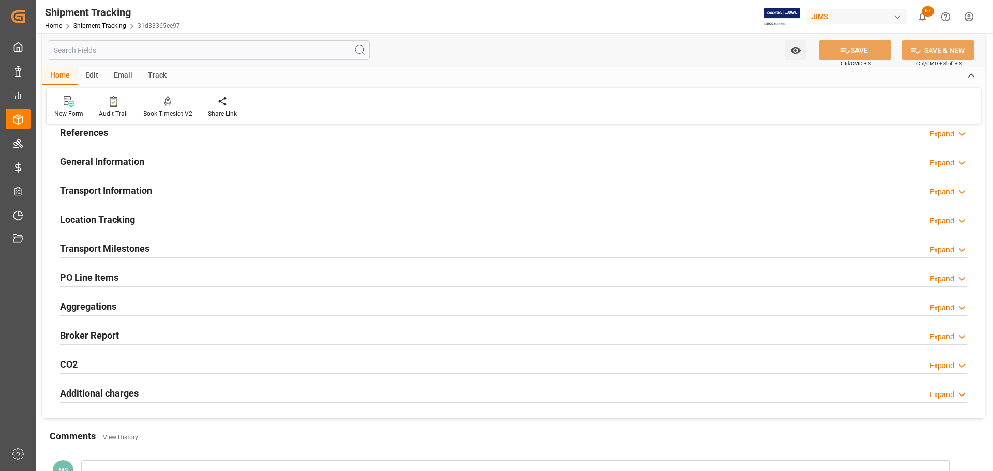
click at [159, 249] on div "Transport Milestones Expand" at bounding box center [513, 248] width 907 height 20
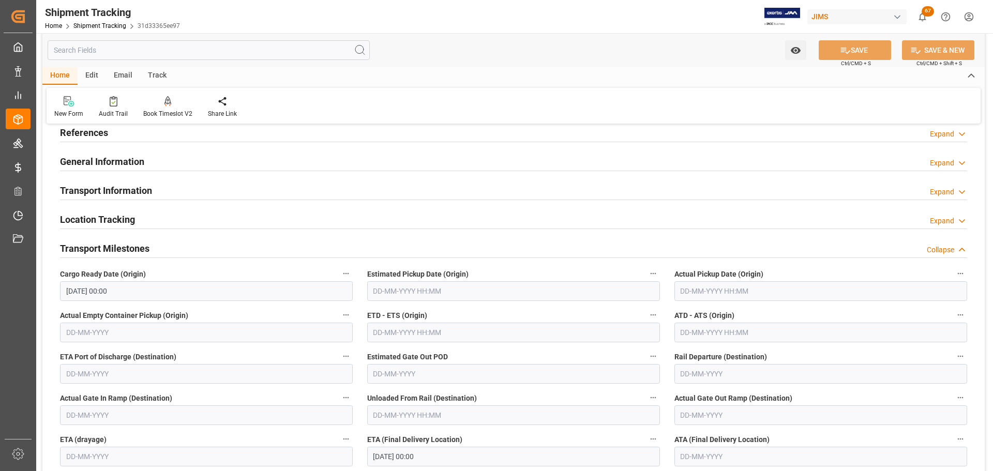
click at [159, 249] on div "Transport Milestones Collapse" at bounding box center [513, 248] width 907 height 20
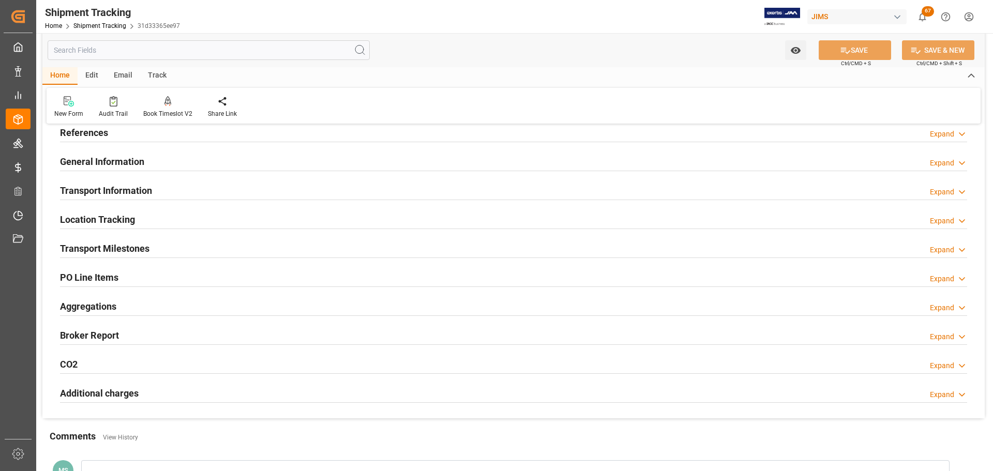
click at [159, 228] on div "Location Tracking Expand" at bounding box center [513, 219] width 907 height 20
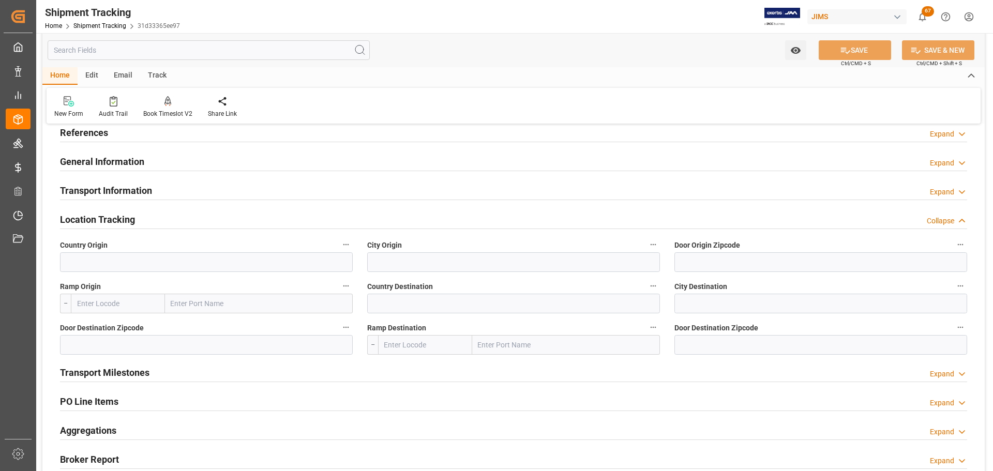
click at [162, 222] on div "Location Tracking Collapse" at bounding box center [513, 219] width 907 height 20
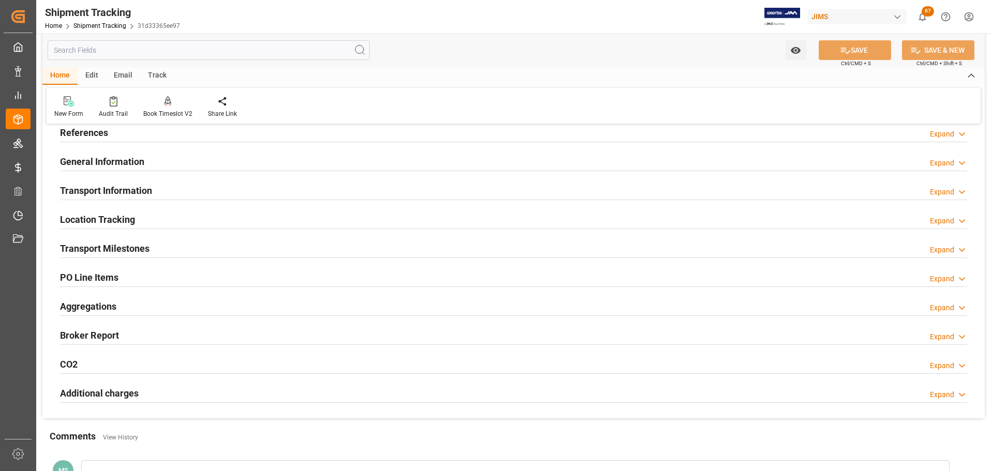
click at [171, 195] on div "Transport Information Expand" at bounding box center [513, 190] width 907 height 20
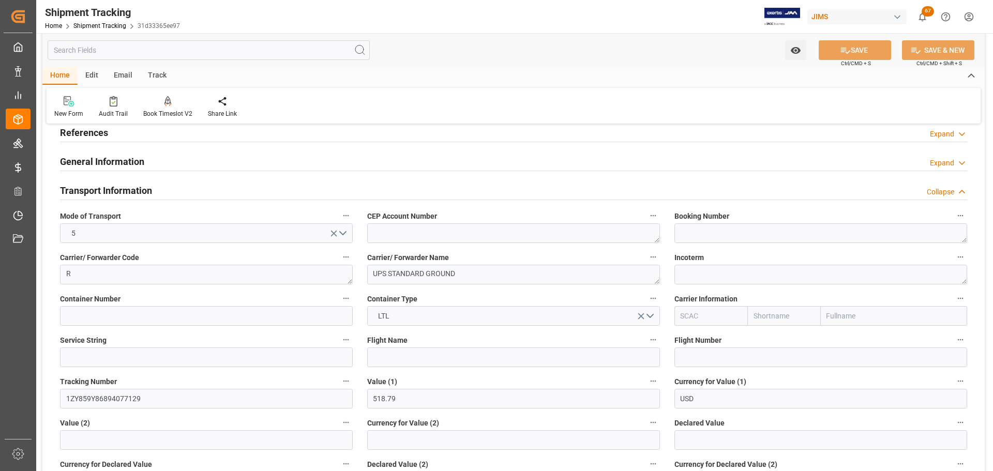
click at [126, 191] on h2 "Transport Information" at bounding box center [106, 191] width 92 height 14
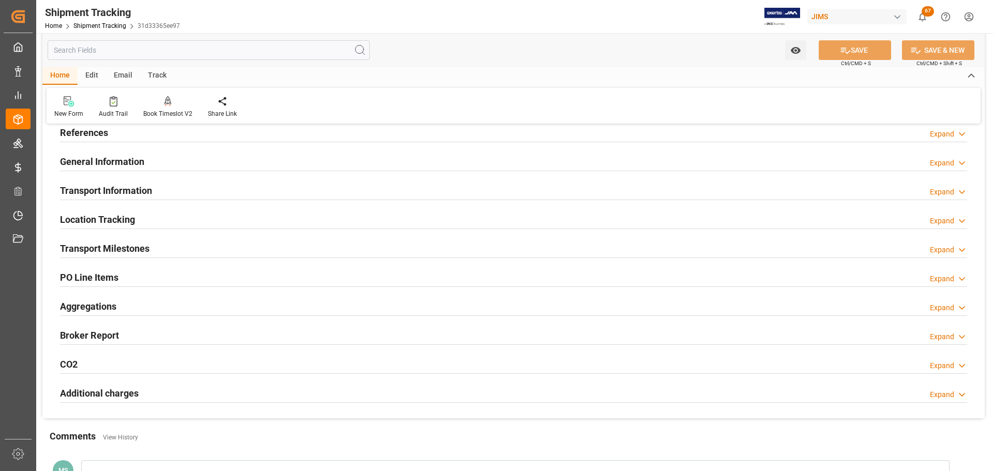
scroll to position [0, 0]
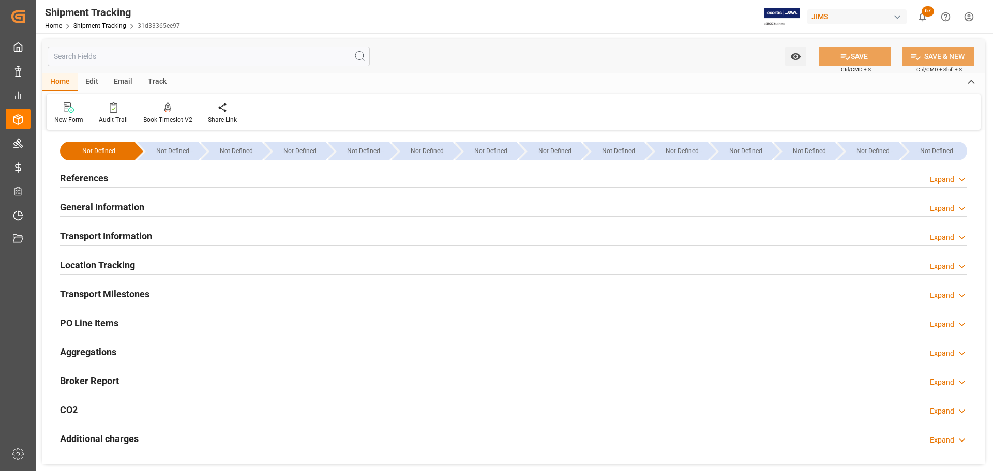
click at [175, 180] on div "References Expand" at bounding box center [513, 178] width 907 height 20
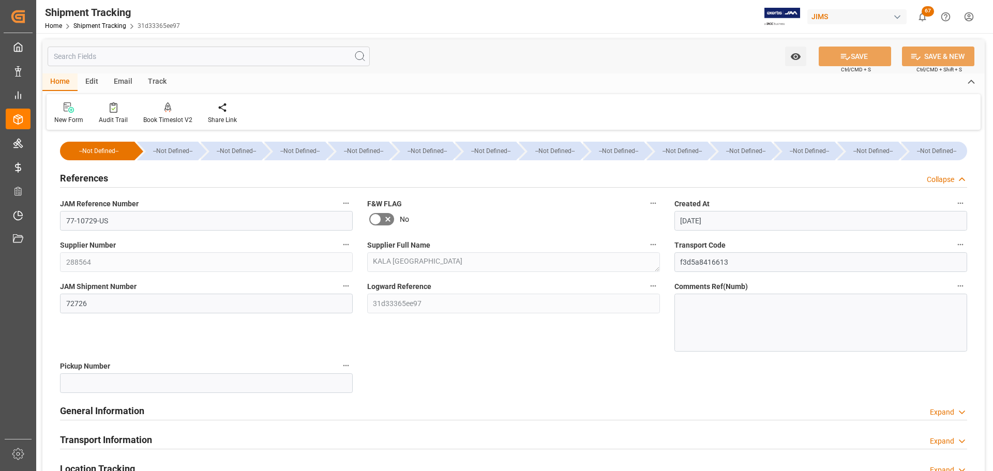
click at [175, 180] on div "References Collapse" at bounding box center [513, 178] width 907 height 20
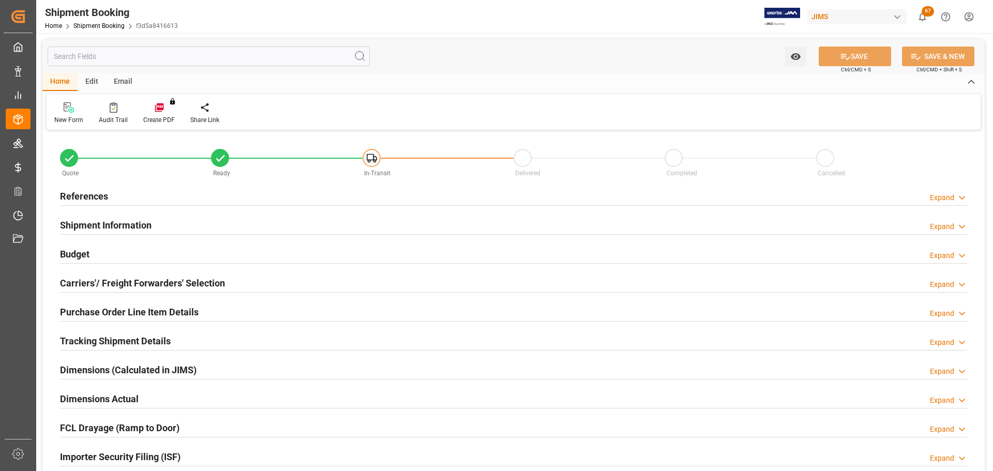
type input "11"
type input "1"
type input "0"
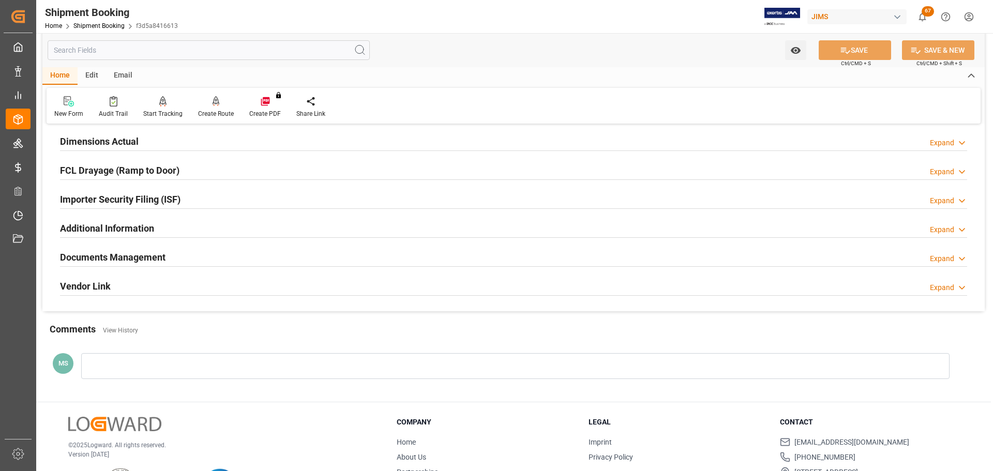
scroll to position [259, 0]
click at [156, 151] on div "Dimensions Actual Expand" at bounding box center [514, 140] width 922 height 29
click at [160, 139] on div "Dimensions Actual Expand" at bounding box center [513, 140] width 907 height 20
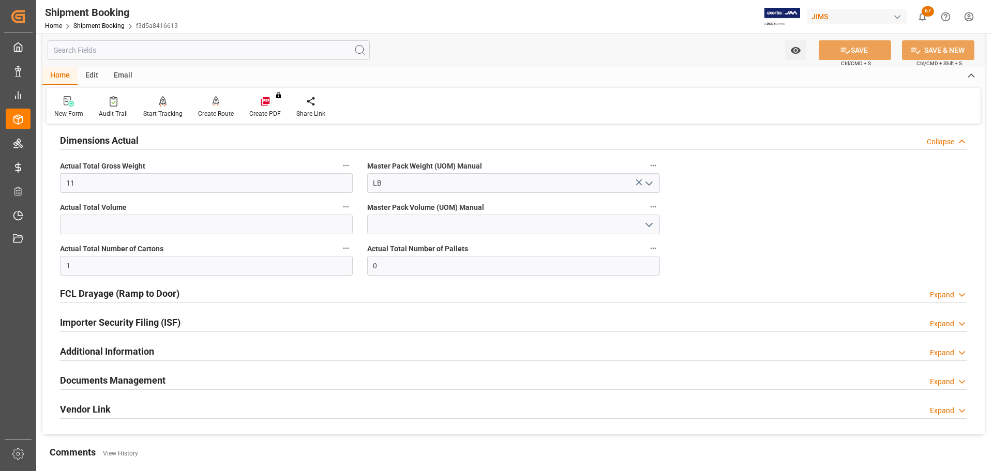
click at [164, 139] on div "Dimensions Actual Collapse" at bounding box center [513, 140] width 907 height 20
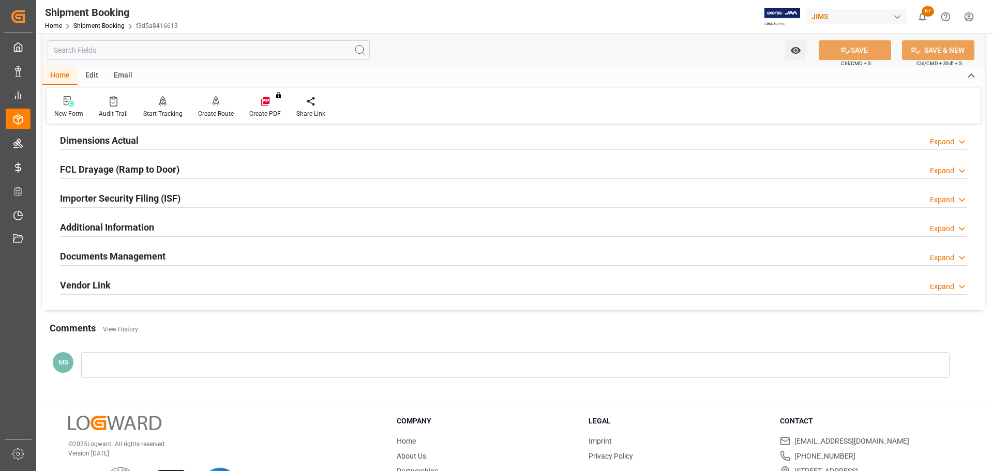
click at [158, 255] on h2 "Documents Management" at bounding box center [113, 256] width 106 height 14
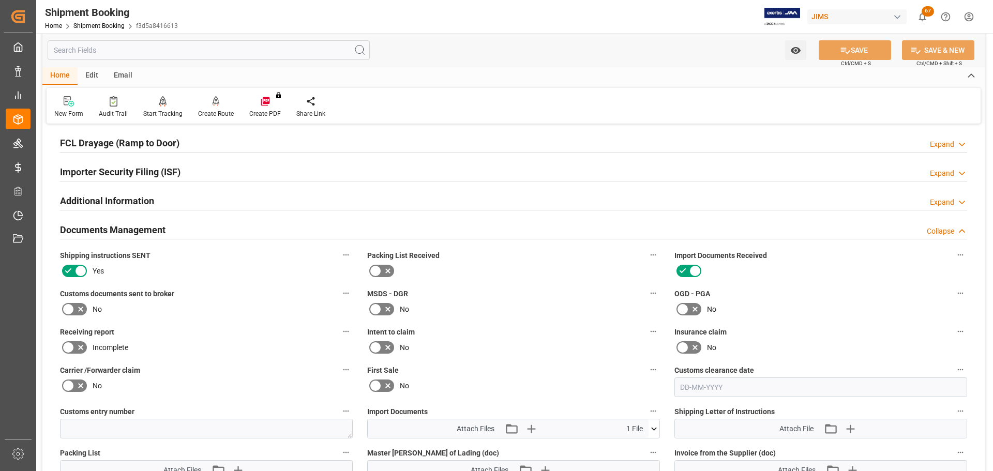
scroll to position [362, 0]
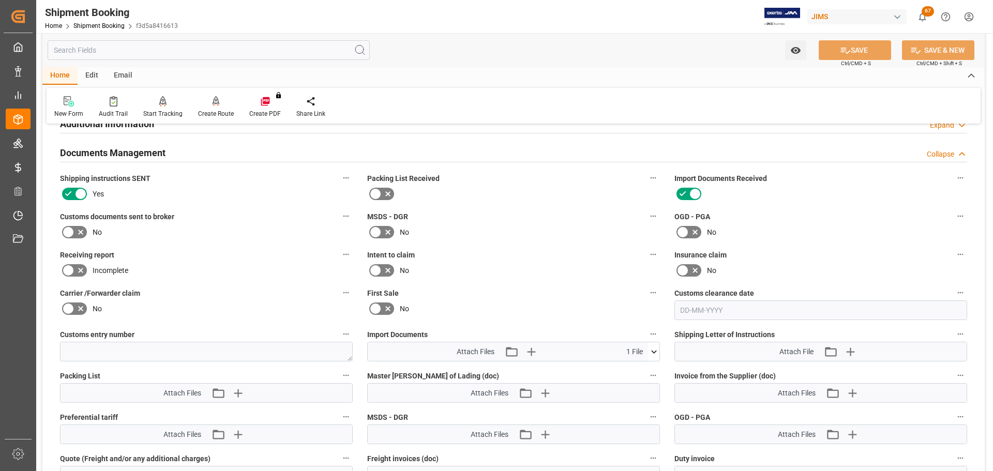
click at [84, 233] on icon at bounding box center [80, 232] width 12 height 12
click at [0, 0] on input "checkbox" at bounding box center [0, 0] width 0 height 0
click at [853, 51] on button "SAVE" at bounding box center [855, 50] width 72 height 20
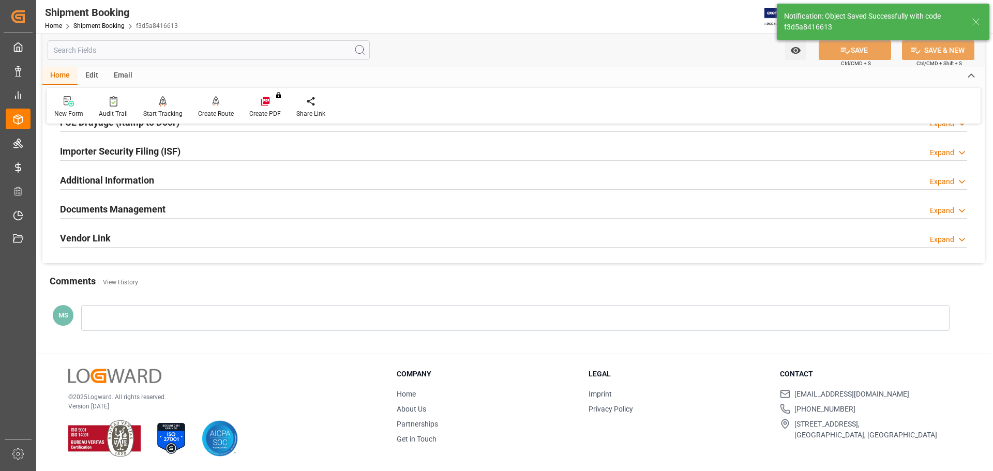
scroll to position [305, 0]
click at [155, 206] on h2 "Documents Management" at bounding box center [113, 210] width 106 height 14
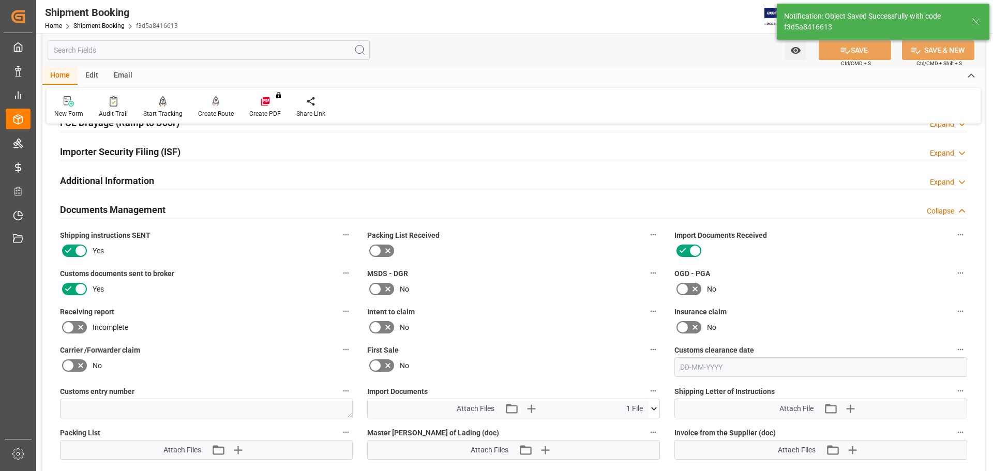
scroll to position [362, 0]
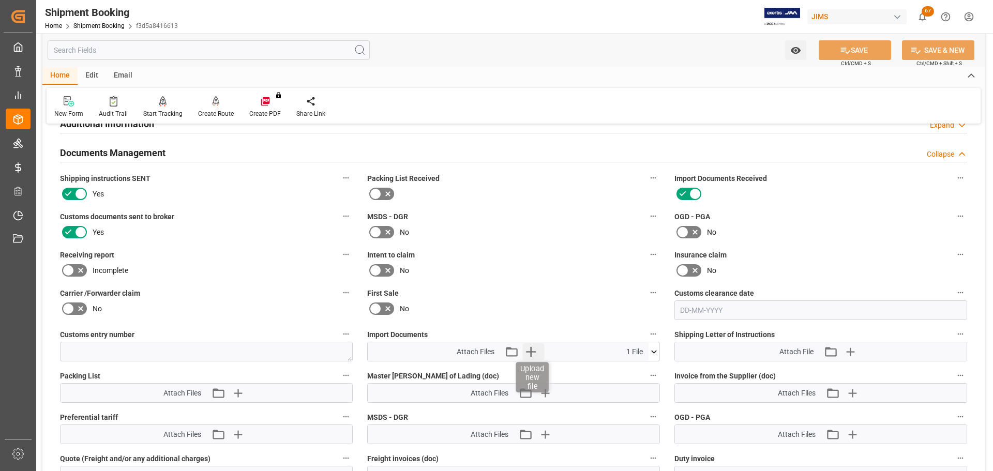
click at [539, 353] on icon "button" at bounding box center [531, 352] width 17 height 17
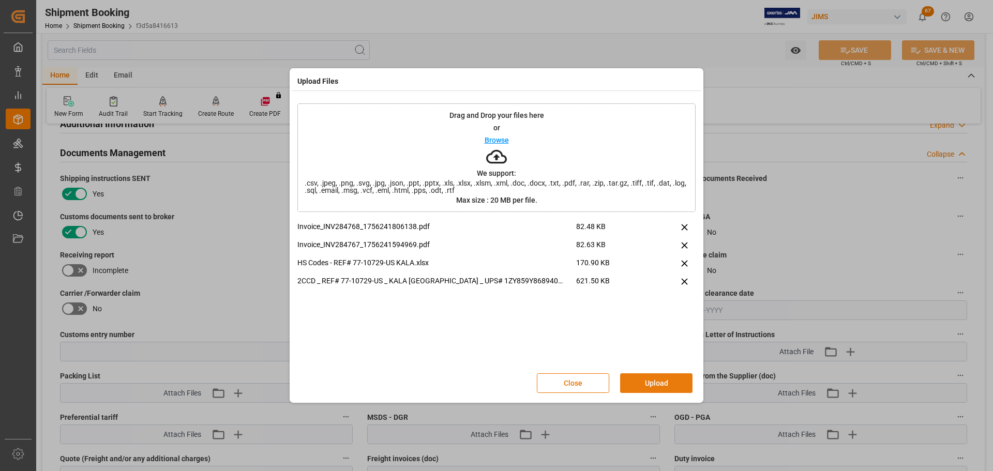
click at [637, 385] on button "Upload" at bounding box center [656, 384] width 72 height 20
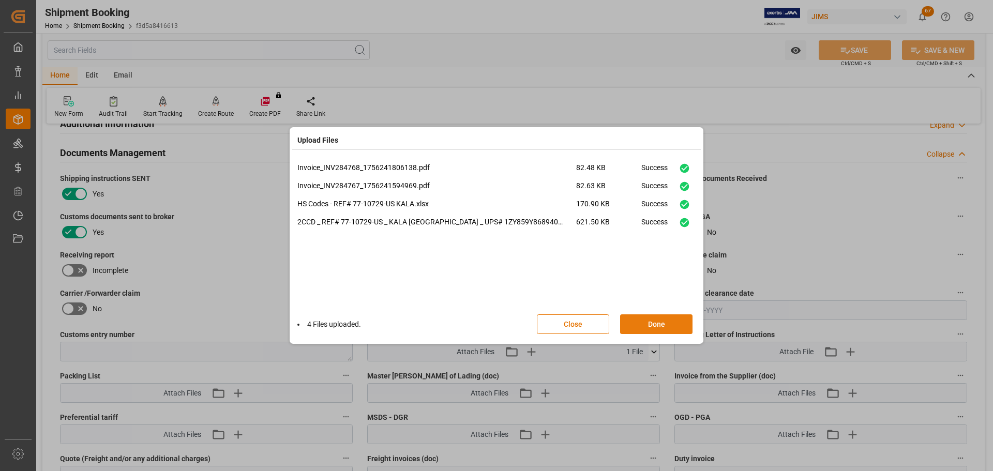
click at [655, 323] on button "Done" at bounding box center [656, 325] width 72 height 20
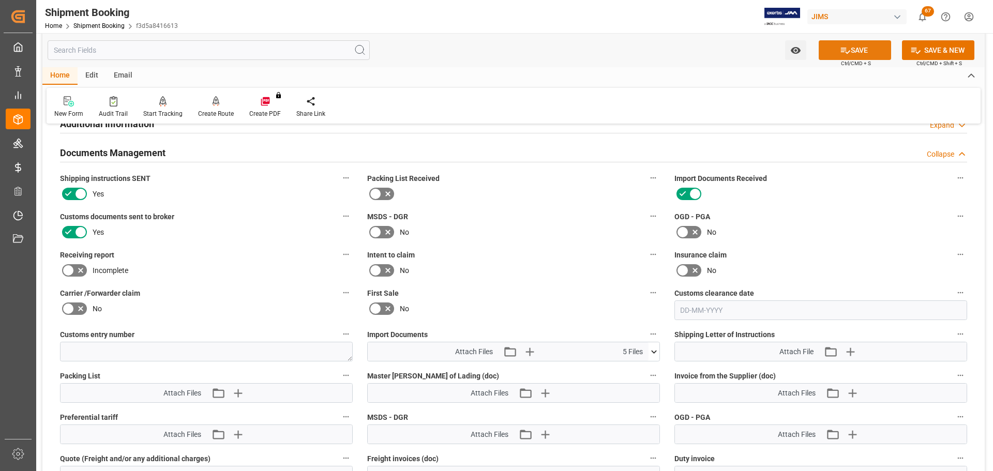
click at [848, 51] on icon at bounding box center [845, 50] width 11 height 11
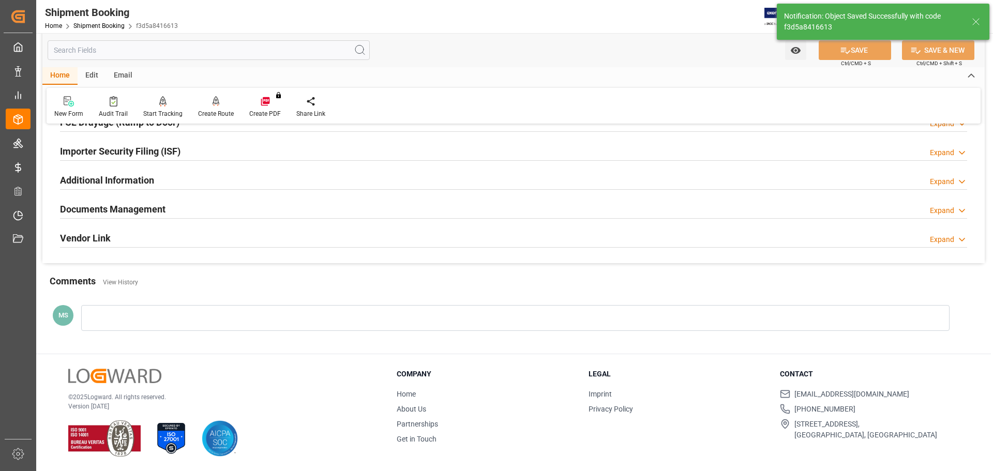
scroll to position [305, 0]
click at [189, 208] on div "Documents Management Expand" at bounding box center [513, 209] width 907 height 20
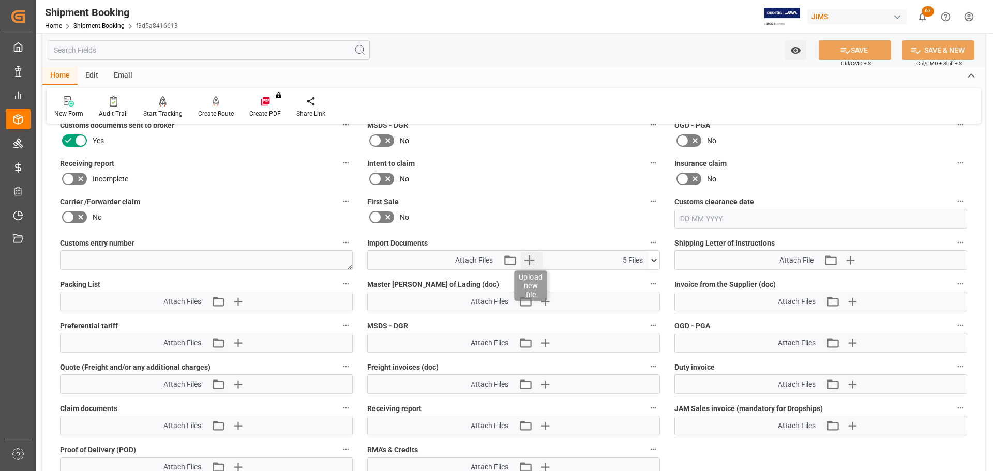
scroll to position [466, 0]
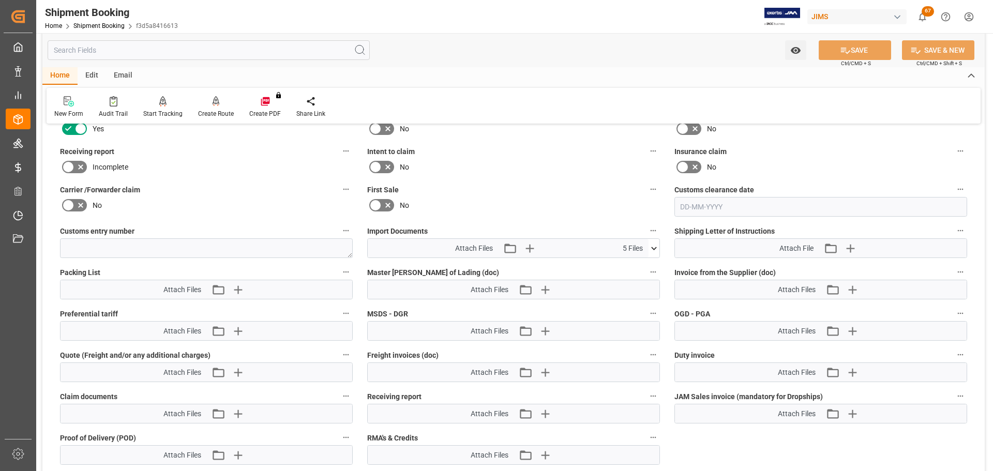
click at [650, 248] on icon at bounding box center [654, 248] width 11 height 11
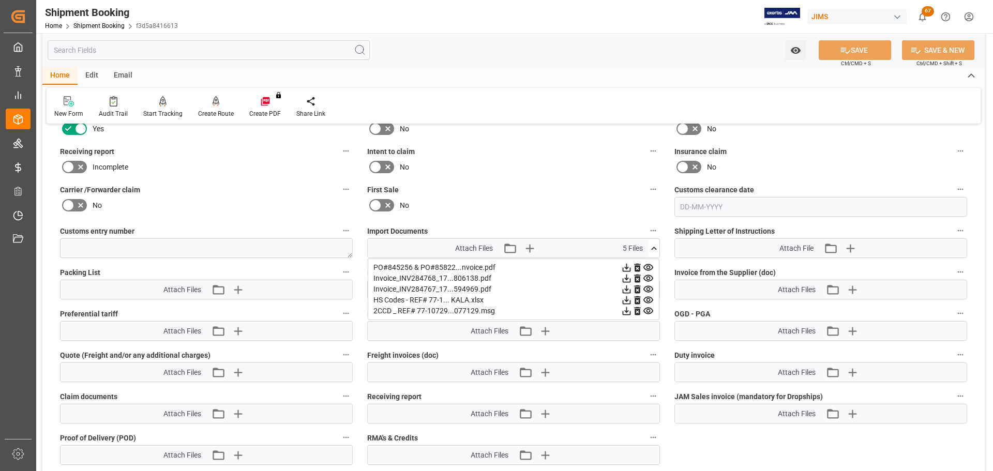
click at [650, 246] on icon at bounding box center [654, 248] width 11 height 11
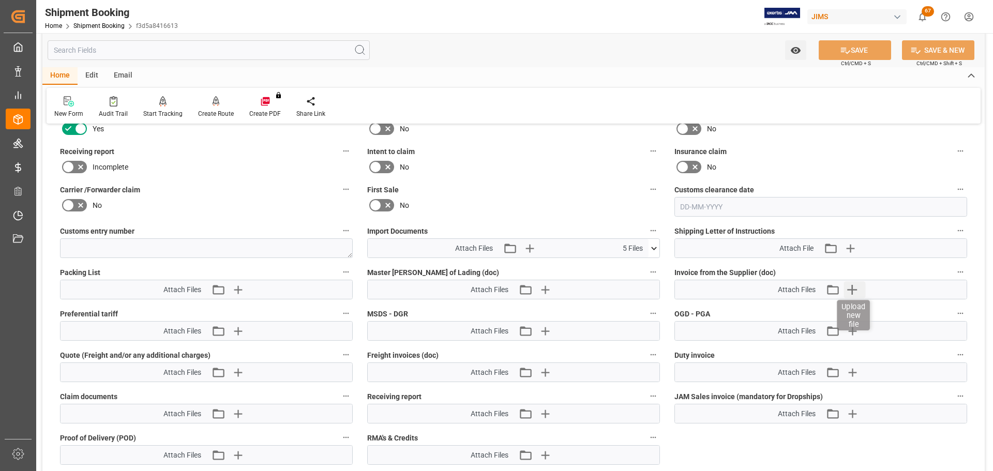
click at [854, 293] on icon "button" at bounding box center [852, 289] width 17 height 17
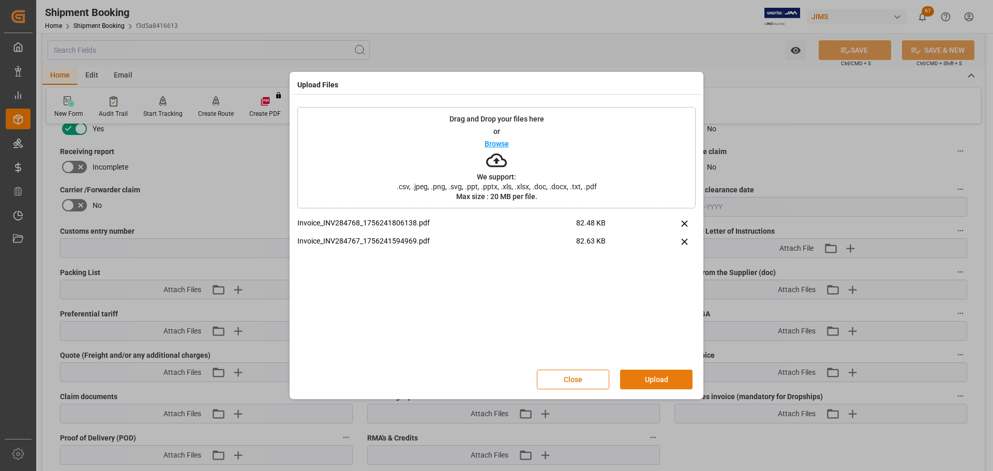
click at [664, 375] on button "Upload" at bounding box center [656, 380] width 72 height 20
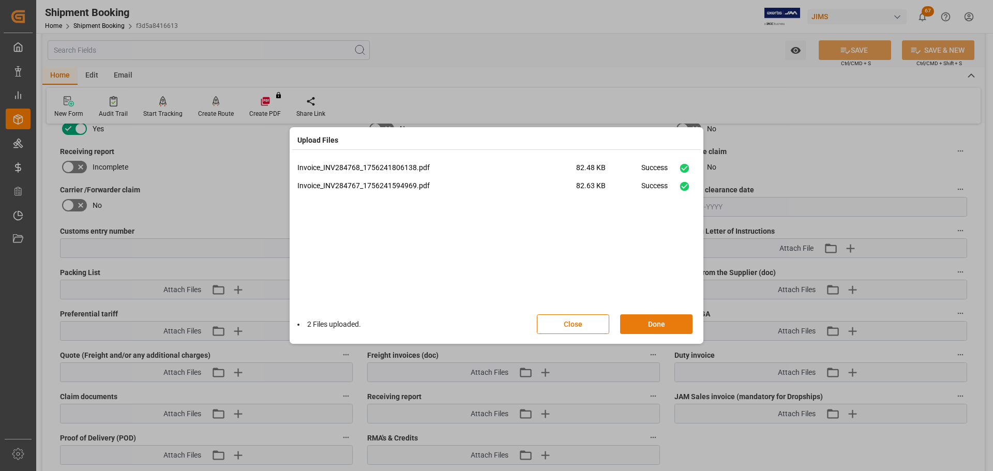
click at [661, 324] on button "Done" at bounding box center [656, 325] width 72 height 20
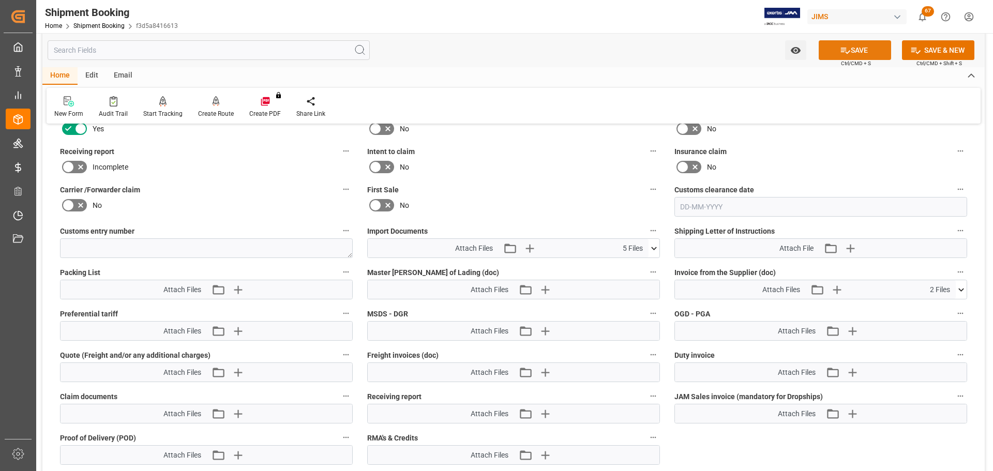
click at [836, 50] on button "SAVE" at bounding box center [855, 50] width 72 height 20
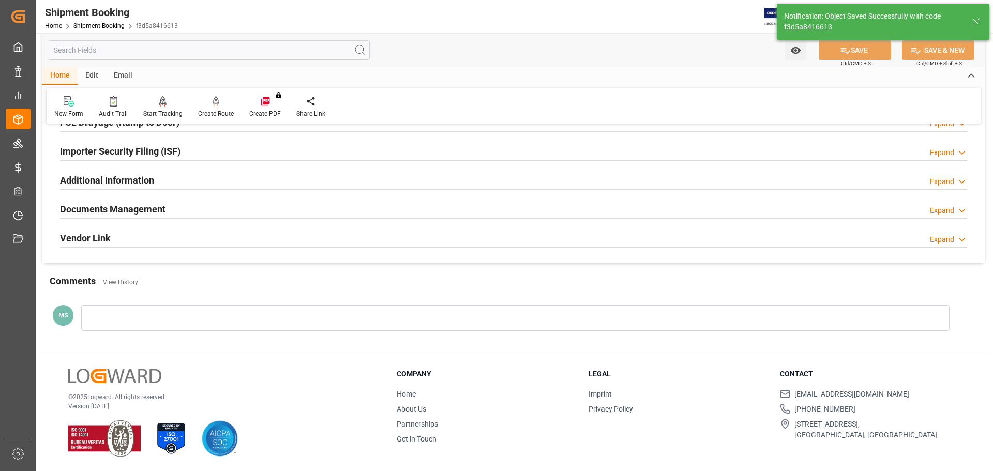
scroll to position [305, 0]
click at [297, 208] on div "Documents Management Expand" at bounding box center [513, 209] width 907 height 20
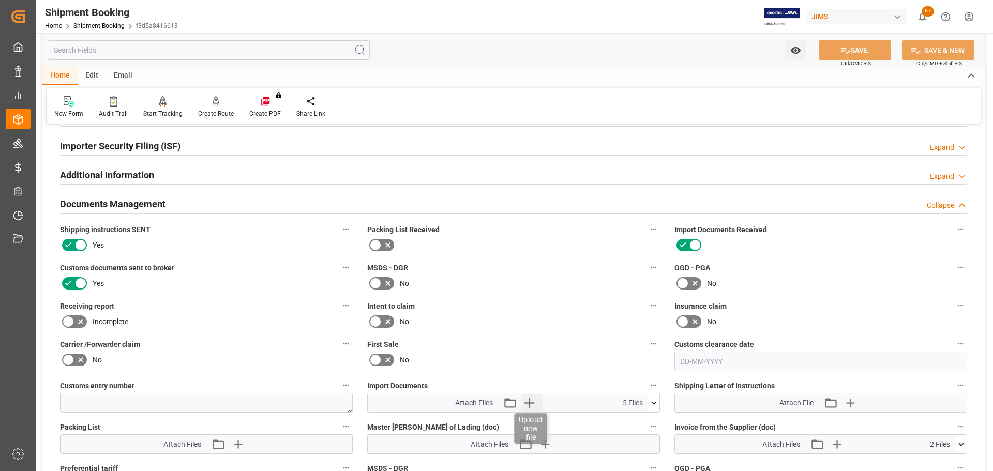
scroll to position [310, 0]
